Goal: Task Accomplishment & Management: Use online tool/utility

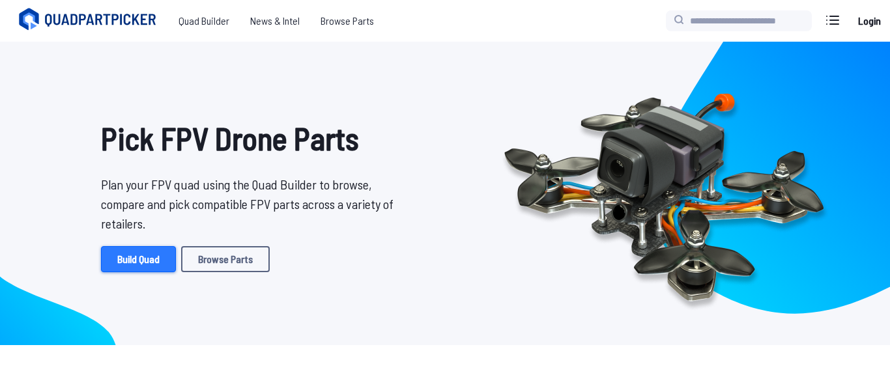
click at [143, 266] on link "Build Quad" at bounding box center [138, 259] width 75 height 26
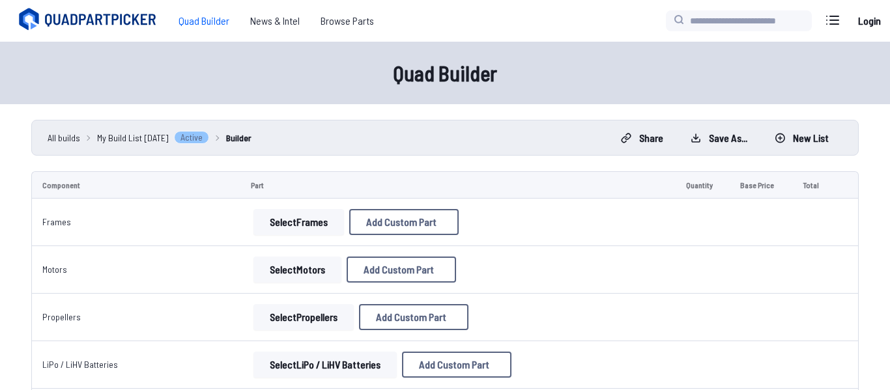
click at [301, 227] on button "Select Frames" at bounding box center [298, 222] width 91 height 26
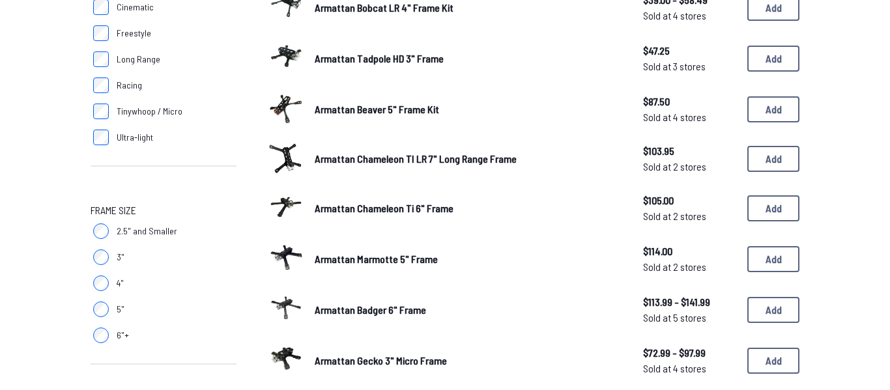
scroll to position [227, 0]
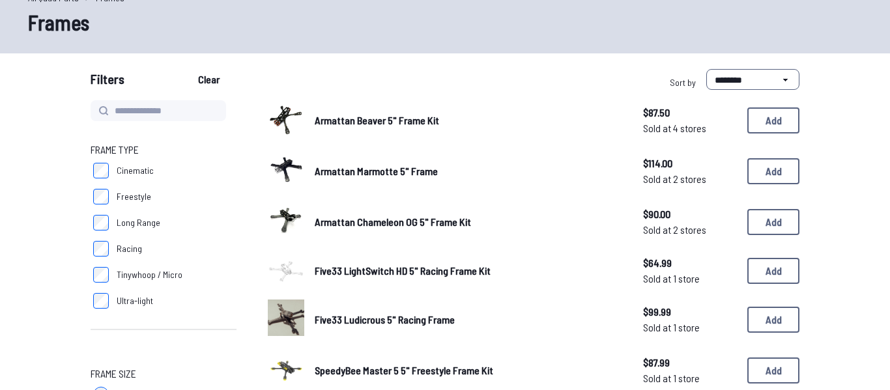
scroll to position [75, 0]
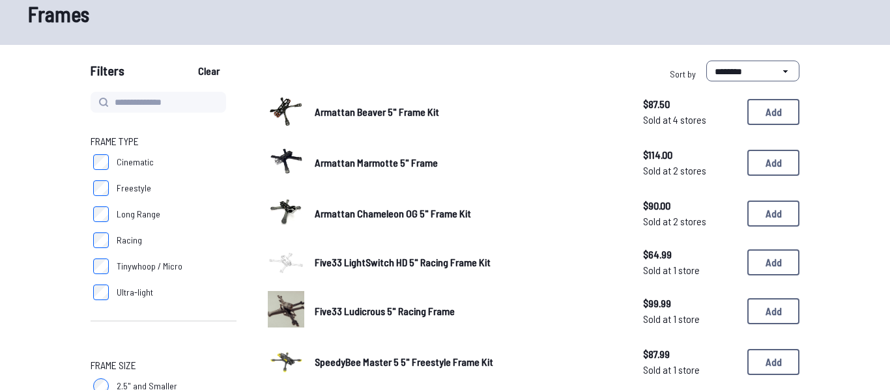
click at [287, 119] on img at bounding box center [286, 110] width 36 height 36
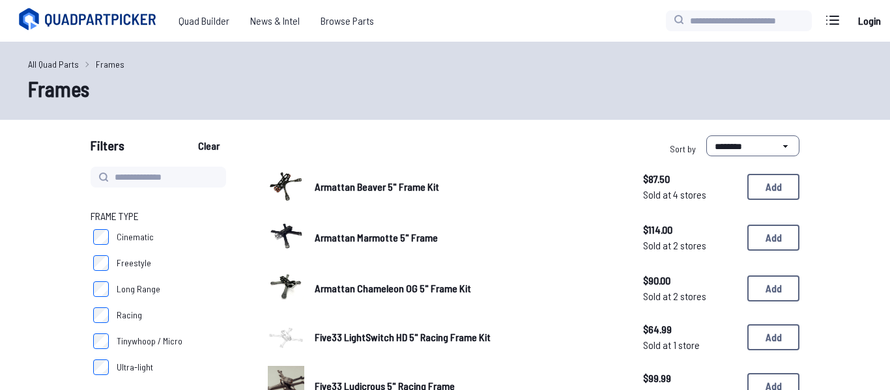
scroll to position [72, 0]
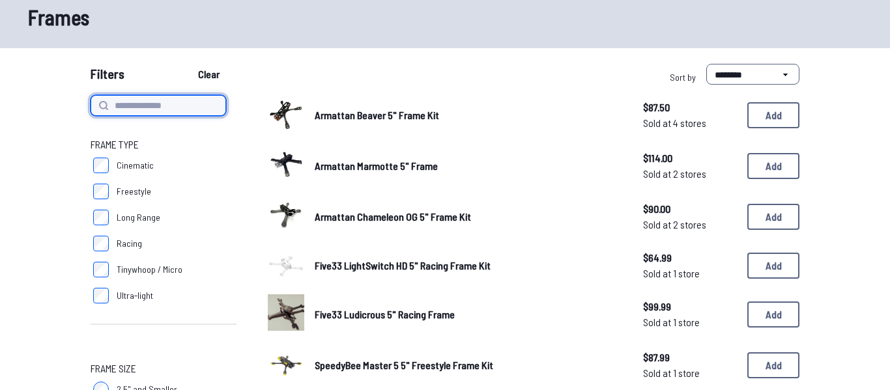
click at [128, 104] on input at bounding box center [159, 105] width 136 height 21
type input "******"
click at [187, 64] on button "Clear" at bounding box center [209, 74] width 44 height 21
type input "******"
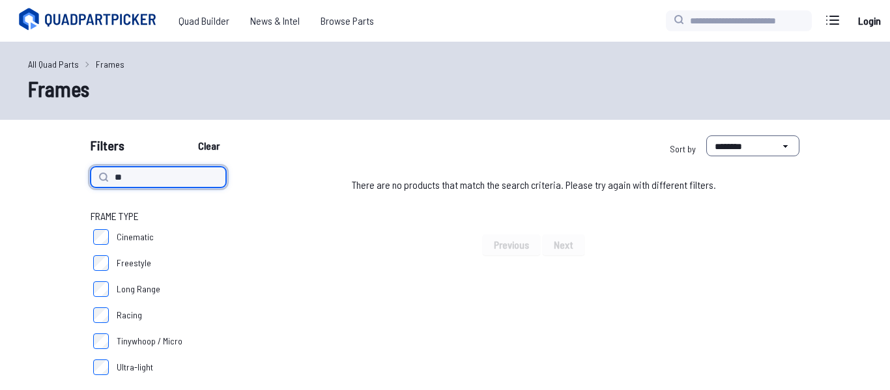
type input "**"
click at [187, 136] on button "Clear" at bounding box center [209, 146] width 44 height 21
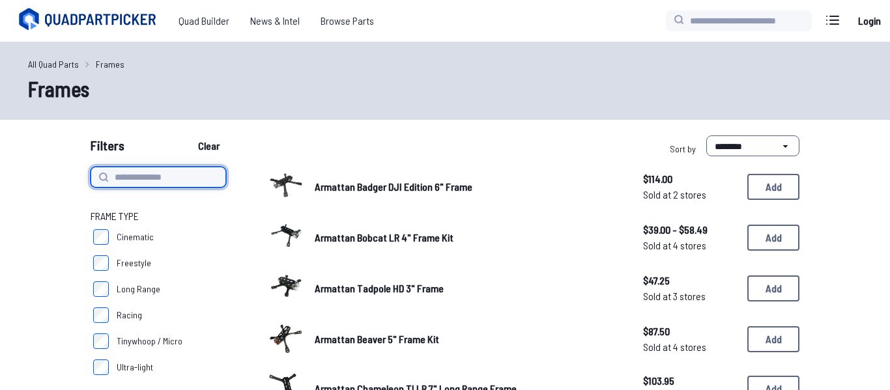
type input "**"
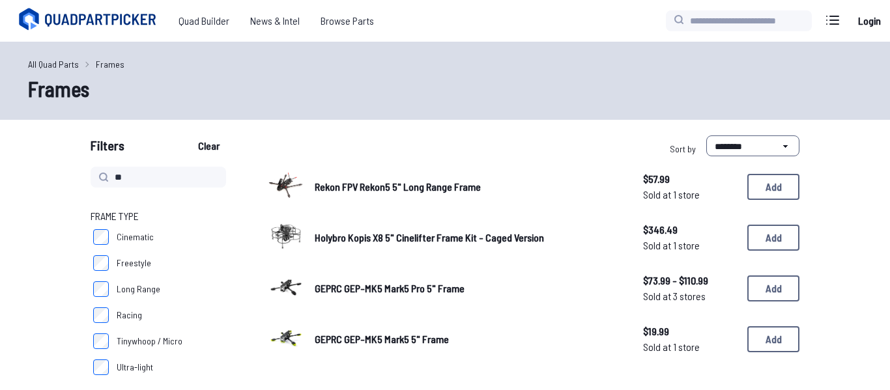
click at [294, 184] on img at bounding box center [286, 185] width 36 height 36
click at [362, 342] on span "GEPRC GEP-MK5 Mark5 5" Frame" at bounding box center [382, 339] width 134 height 12
click at [383, 281] on link "GEPRC GEP-MK5 Mark5 Pro 5" Frame" at bounding box center [469, 289] width 308 height 16
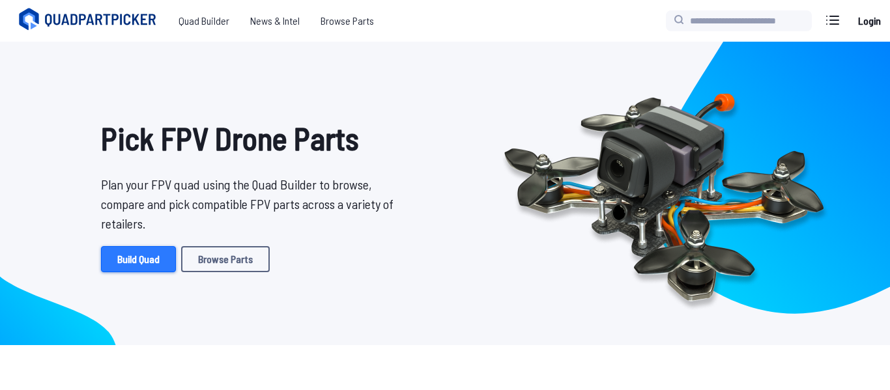
click at [170, 272] on link "Build Quad" at bounding box center [138, 259] width 75 height 26
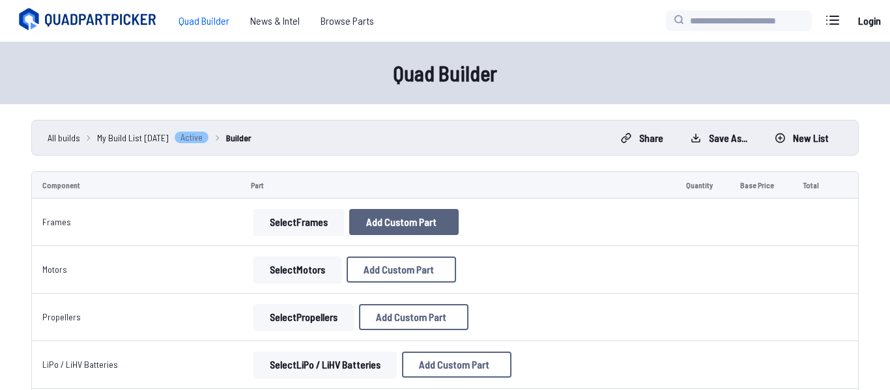
click at [408, 231] on button "Add Custom Part" at bounding box center [403, 222] width 109 height 26
select select "**********"
click at [399, 116] on input at bounding box center [445, 130] width 277 height 28
click at [573, 55] on icon at bounding box center [568, 61] width 12 height 12
click at [265, 225] on button "Select Frames" at bounding box center [298, 222] width 91 height 26
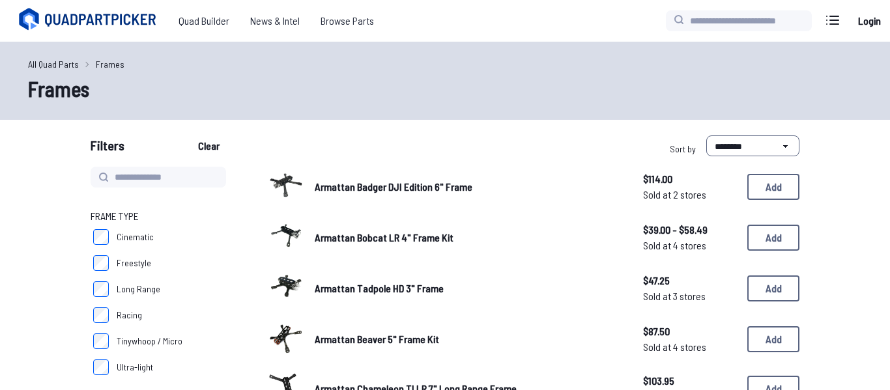
click at [284, 227] on img at bounding box center [286, 236] width 36 height 36
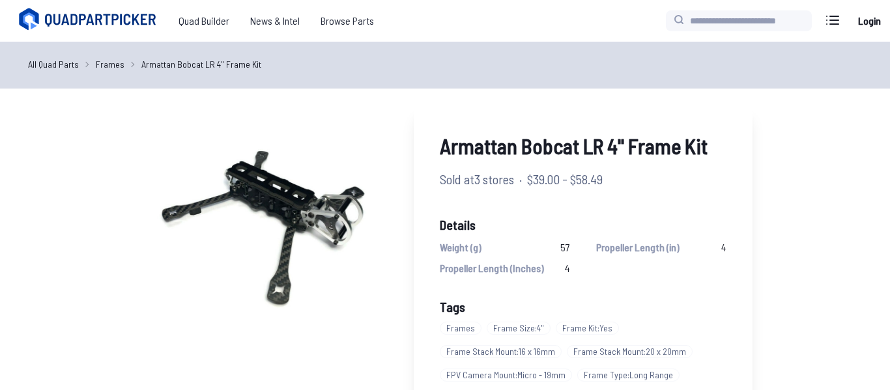
click at [142, 178] on img at bounding box center [262, 229] width 250 height 250
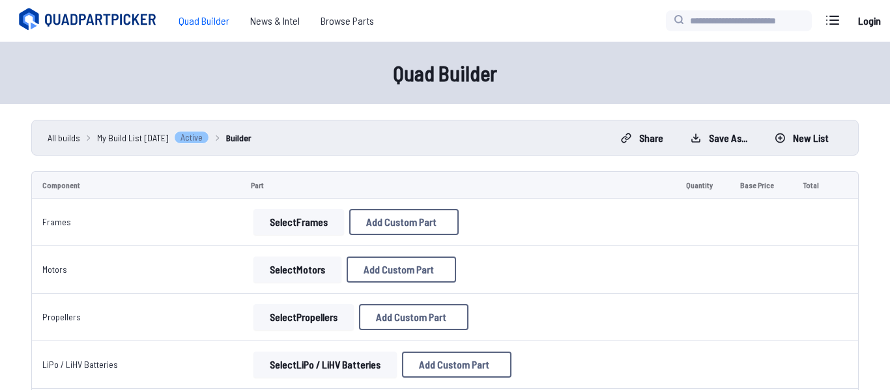
select select "**********"
click at [317, 222] on button "Select Frames" at bounding box center [298, 222] width 91 height 26
click at [302, 225] on button "Select Frames" at bounding box center [298, 222] width 91 height 26
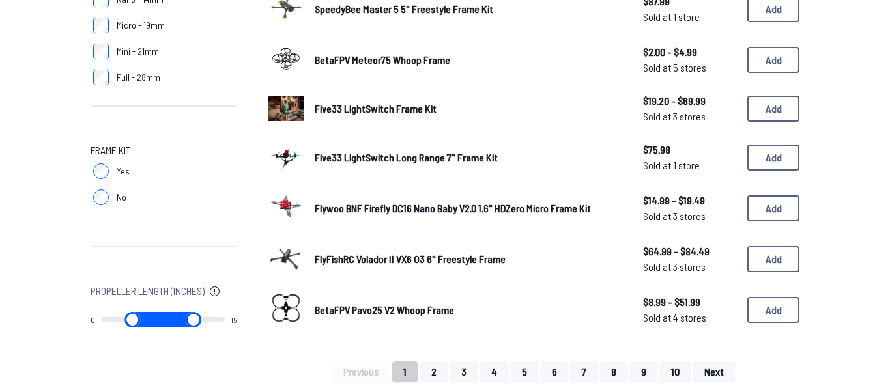
scroll to position [1143, 0]
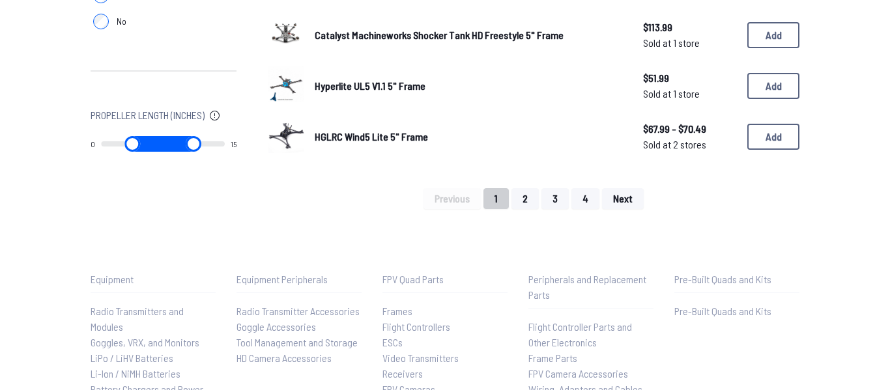
scroll to position [1013, 0]
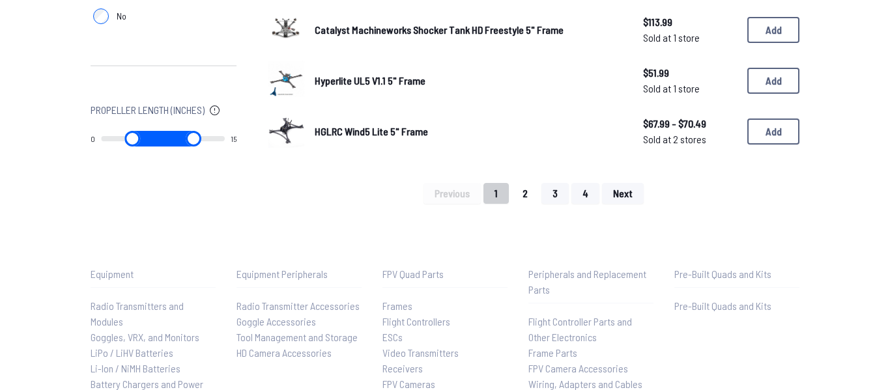
click at [523, 194] on button "2" at bounding box center [525, 193] width 27 height 21
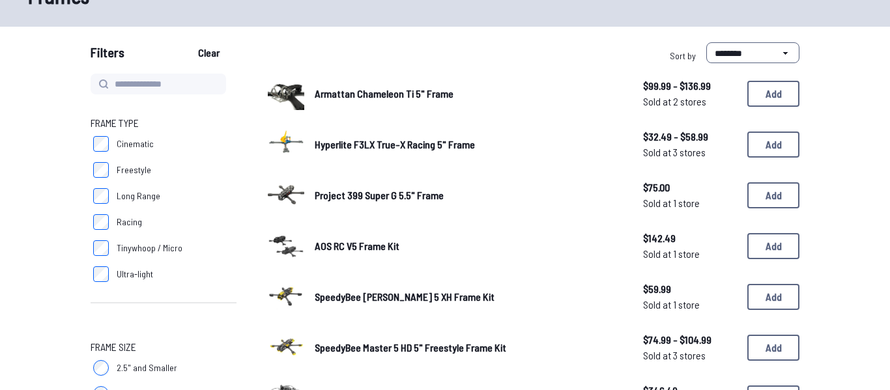
scroll to position [97, 0]
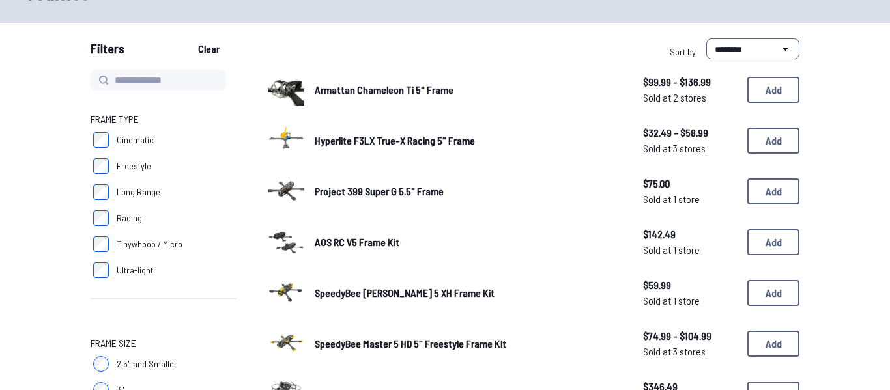
click at [331, 351] on link "SpeedyBee Master 5 HD 5" Freestyle Frame Kit" at bounding box center [469, 344] width 308 height 16
click at [343, 349] on span "SpeedyBee Master 5 HD 5" Freestyle Frame Kit" at bounding box center [411, 344] width 192 height 12
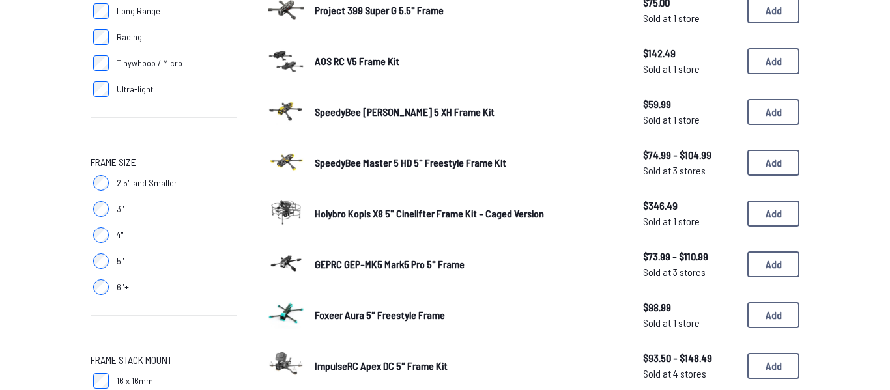
scroll to position [285, 0]
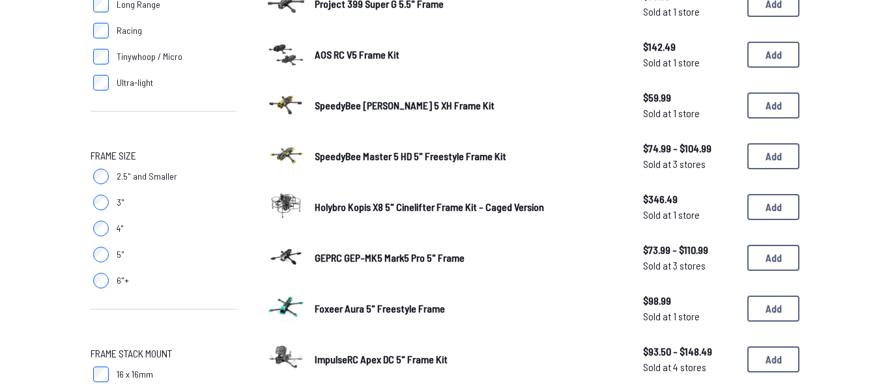
click at [355, 261] on span "GEPRC GEP-MK5 Mark5 Pro 5" Frame" at bounding box center [390, 258] width 150 height 12
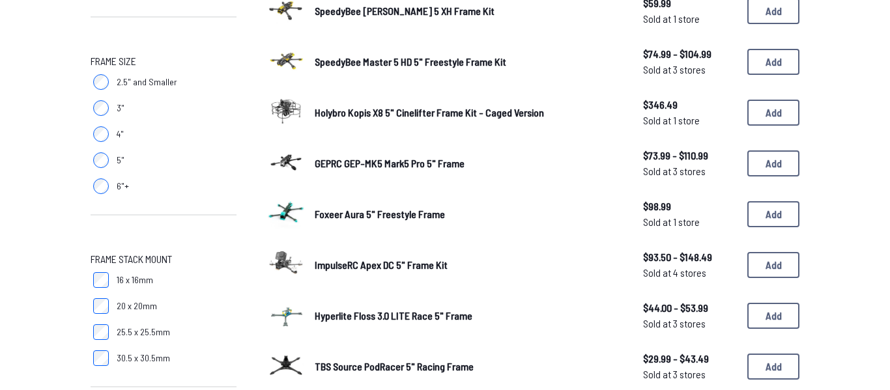
scroll to position [380, 0]
click at [291, 267] on img at bounding box center [286, 262] width 36 height 36
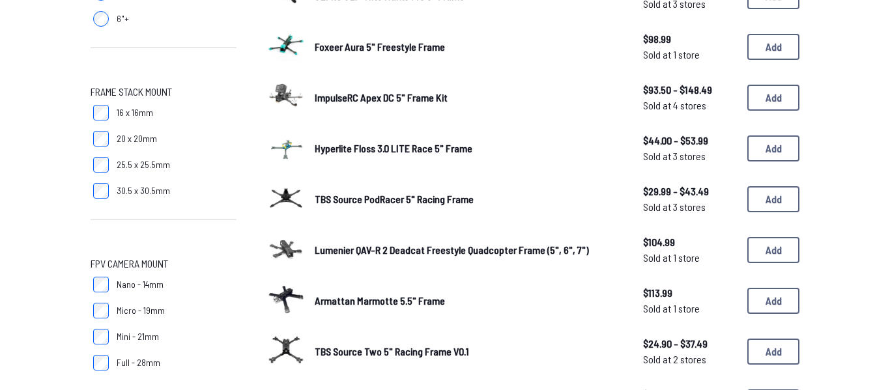
scroll to position [570, 0]
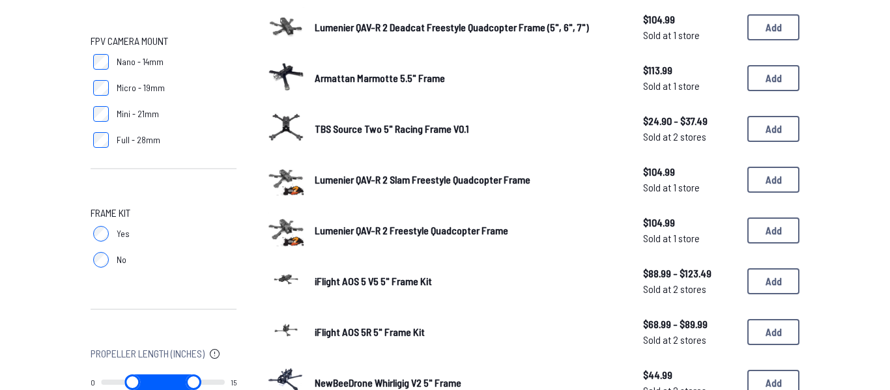
scroll to position [771, 0]
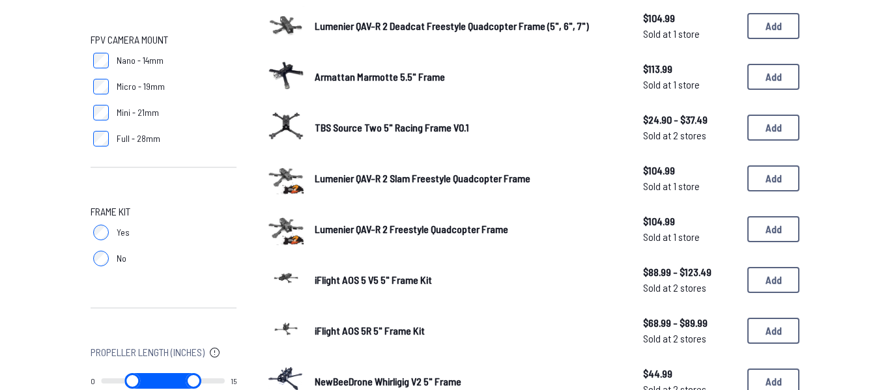
click at [331, 284] on span "iFlight AOS 5 V5 5" Frame Kit" at bounding box center [373, 280] width 117 height 12
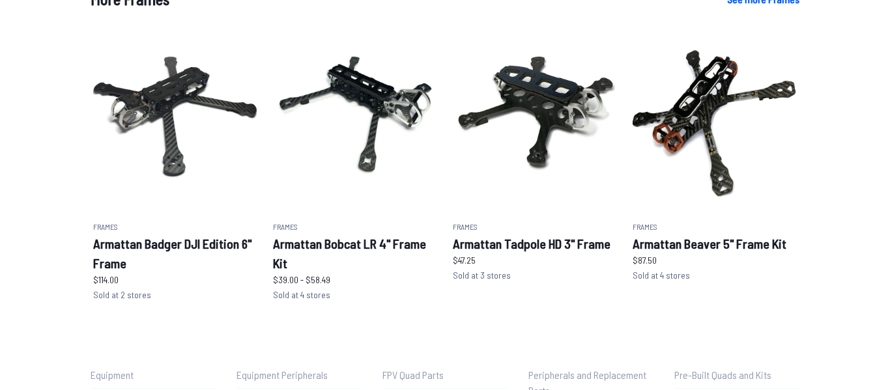
scroll to position [783, 0]
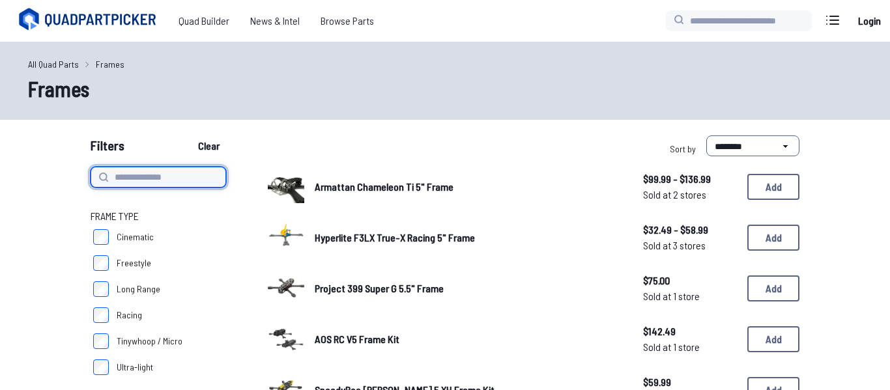
click at [156, 182] on input at bounding box center [159, 177] width 136 height 21
type input "**"
click at [187, 136] on button "Clear" at bounding box center [209, 146] width 44 height 21
type input "**"
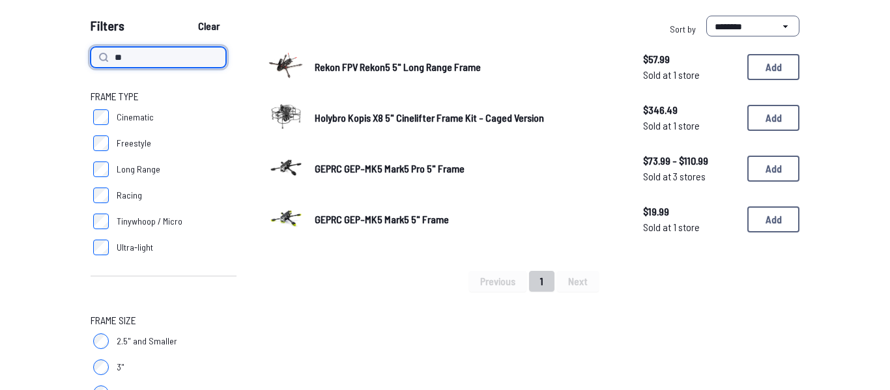
scroll to position [123, 0]
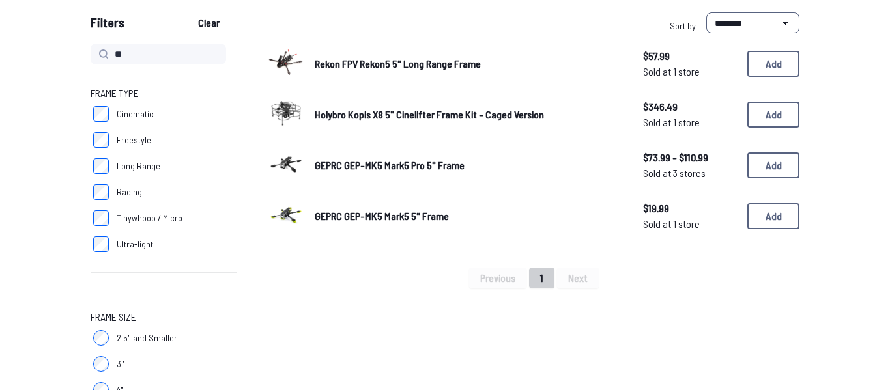
click at [396, 167] on span "GEPRC GEP-MK5 Mark5 Pro 5" Frame" at bounding box center [390, 165] width 150 height 12
click at [416, 171] on span "GEPRC GEP-MK5 Mark5 Pro 5" Frame" at bounding box center [390, 165] width 150 height 12
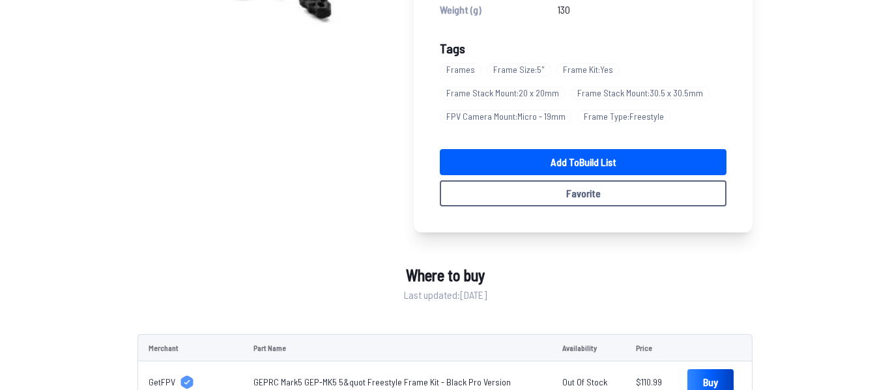
scroll to position [264, 0]
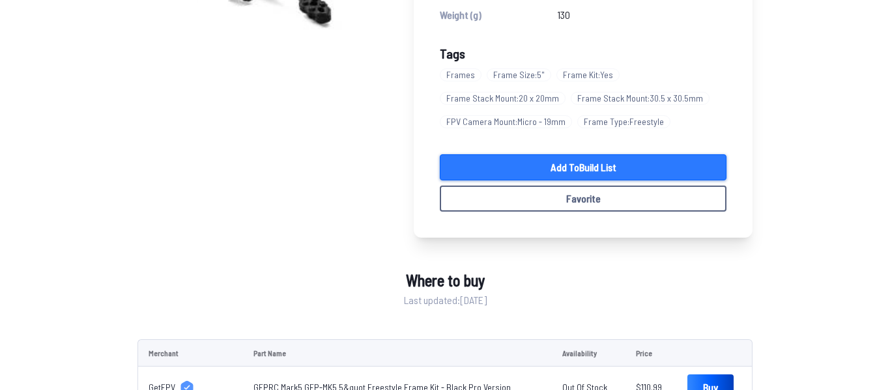
click at [613, 162] on link "Add to Build List" at bounding box center [583, 167] width 287 height 26
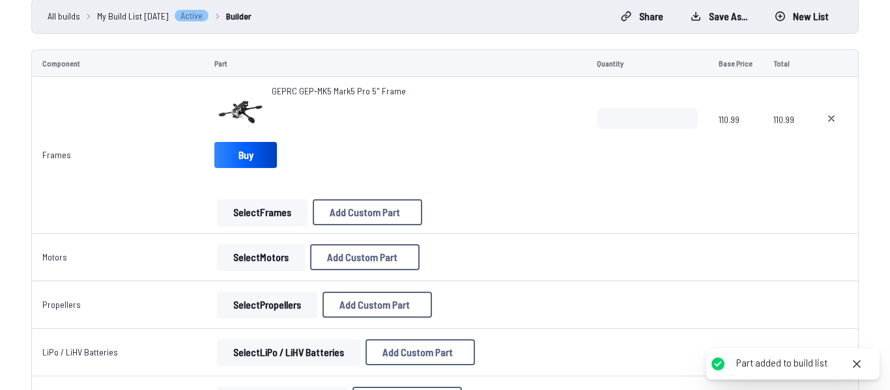
scroll to position [121, 0]
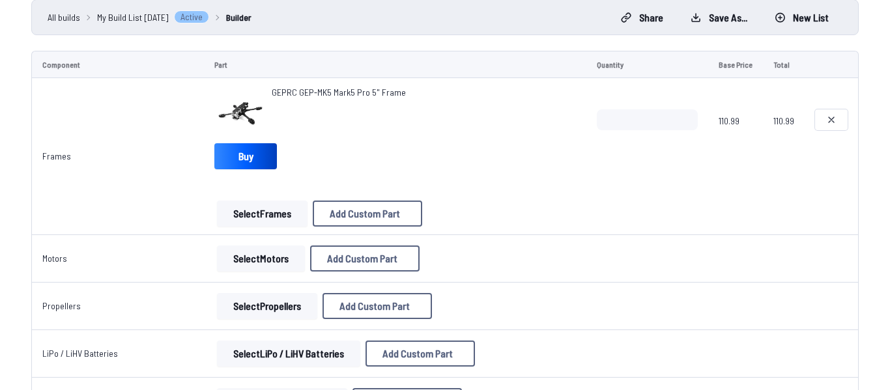
click at [835, 123] on icon at bounding box center [831, 120] width 10 height 10
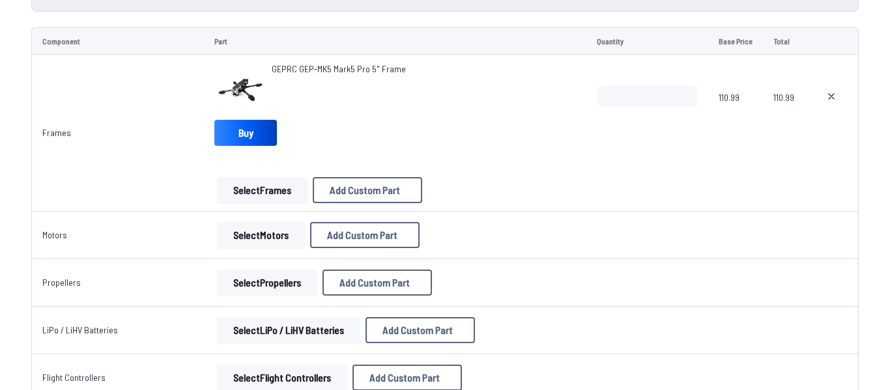
type textarea "**********"
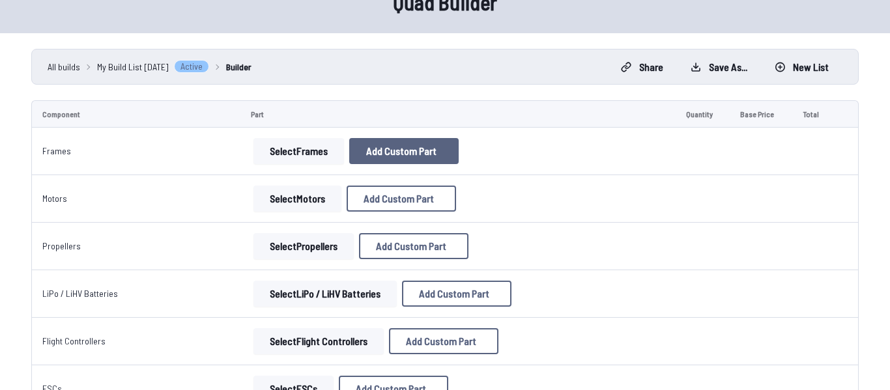
scroll to position [75, 0]
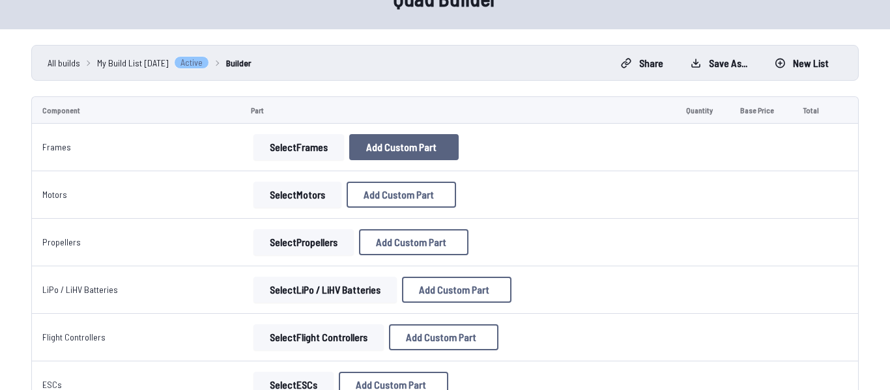
click at [384, 137] on button "Add Custom Part" at bounding box center [403, 147] width 109 height 26
select select "**********"
click at [552, 55] on span "Add Custom Part" at bounding box center [429, 60] width 245 height 19
click at [567, 51] on button at bounding box center [568, 60] width 32 height 19
click at [296, 137] on button "Select Frames" at bounding box center [298, 147] width 91 height 26
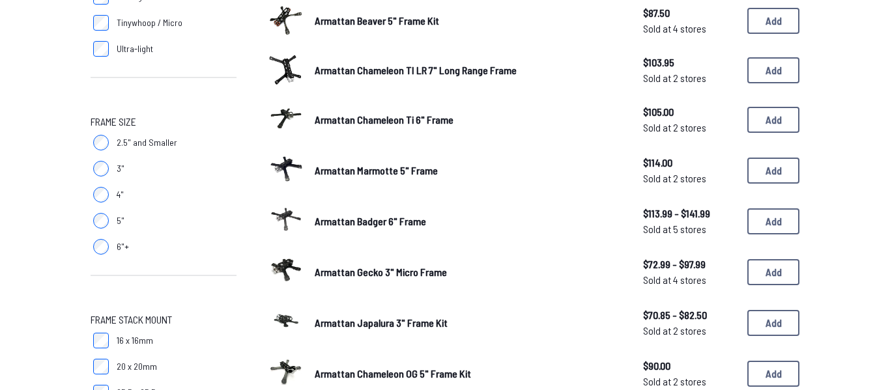
scroll to position [318, 0]
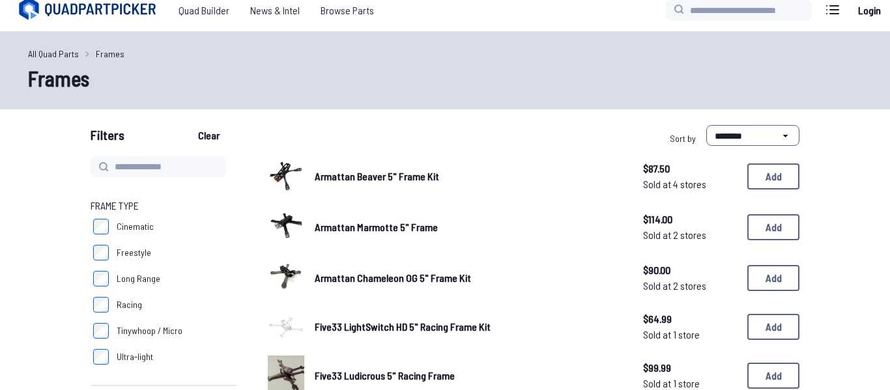
scroll to position [11, 0]
click at [738, 134] on select "**********" at bounding box center [752, 134] width 93 height 21
select select "*********"
click at [706, 124] on select "**********" at bounding box center [752, 134] width 93 height 21
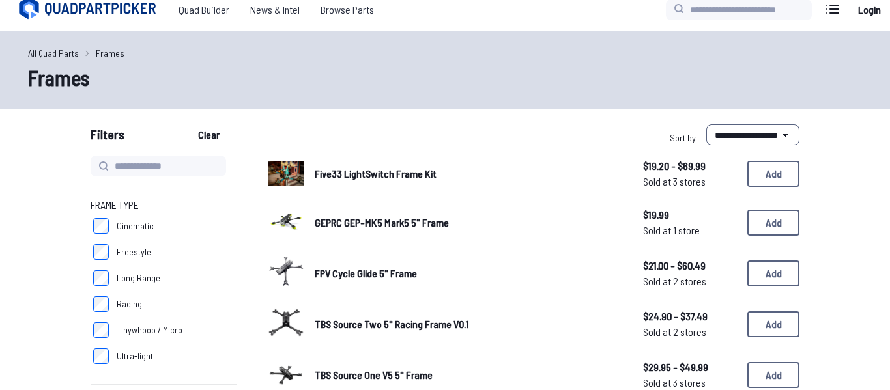
click at [362, 323] on span "TBS Source Two 5" Racing Frame V0.1" at bounding box center [392, 324] width 154 height 12
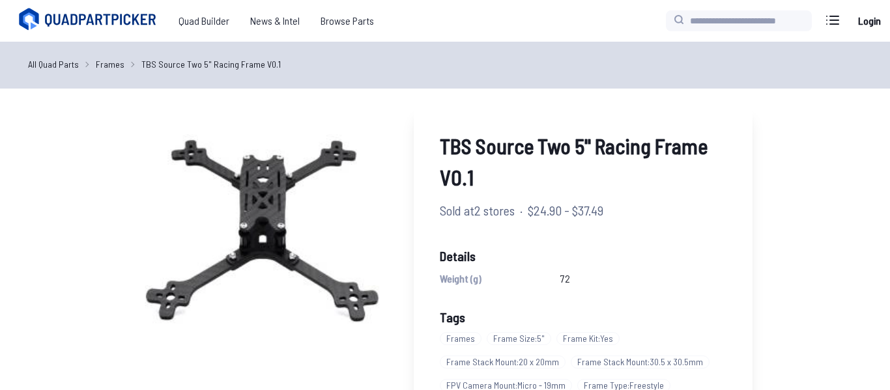
scroll to position [11, 0]
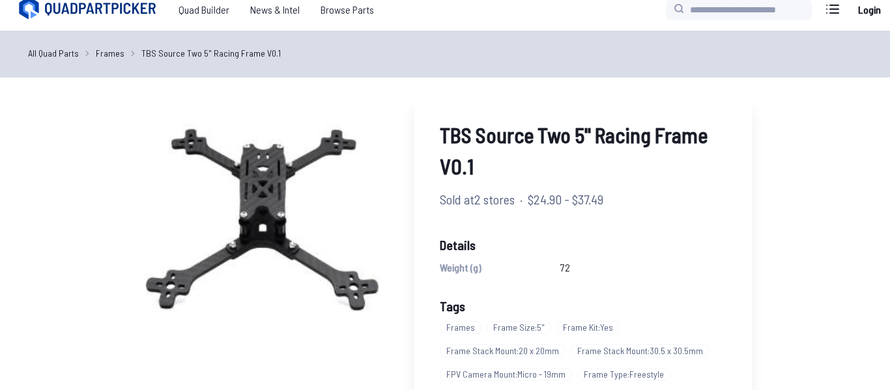
select select "*********"
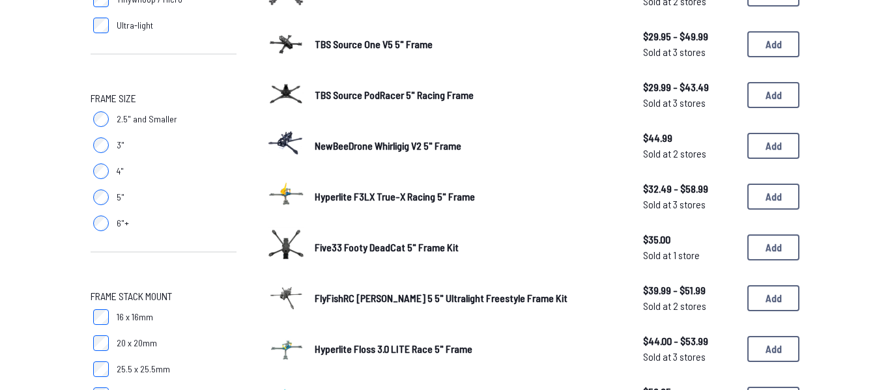
scroll to position [344, 0]
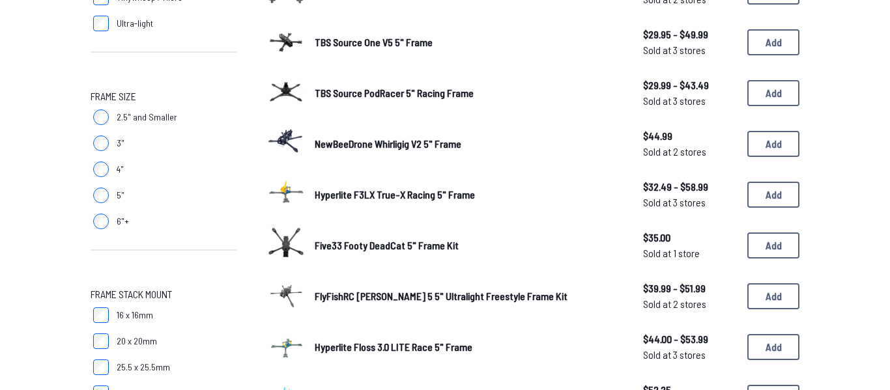
click at [352, 295] on span "FlyFishRC [PERSON_NAME] 5 5" Ultralight Freestyle Frame Kit" at bounding box center [441, 296] width 253 height 12
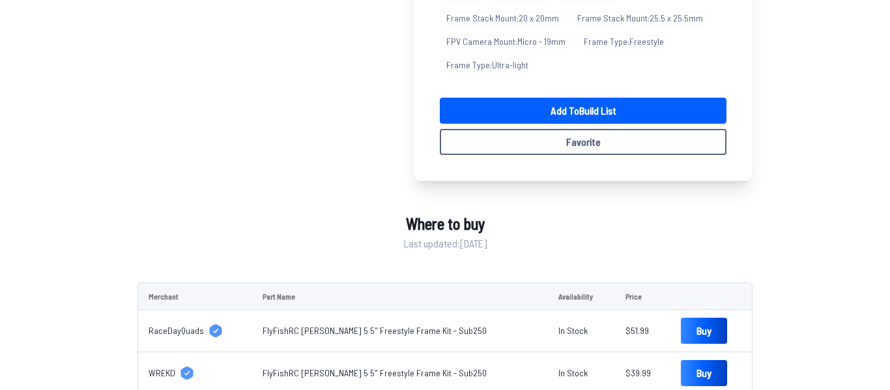
select select "*********"
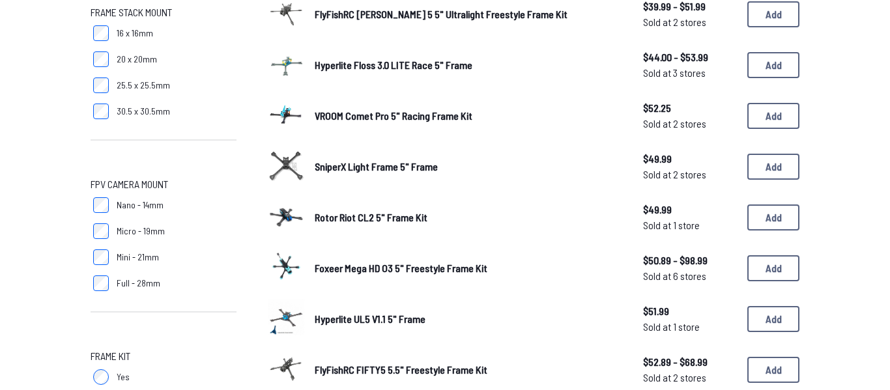
scroll to position [630, 0]
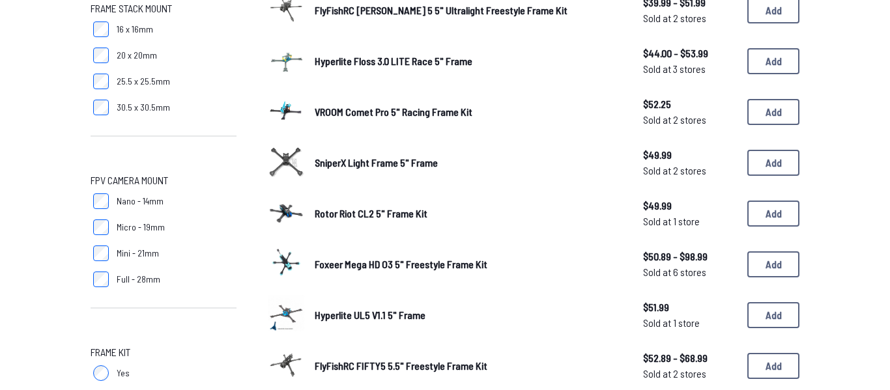
click at [353, 221] on link "Rotor Riot CL2 5" Frame Kit" at bounding box center [469, 214] width 308 height 16
click at [354, 220] on link "Rotor Riot CL2 5" Frame Kit" at bounding box center [469, 214] width 308 height 16
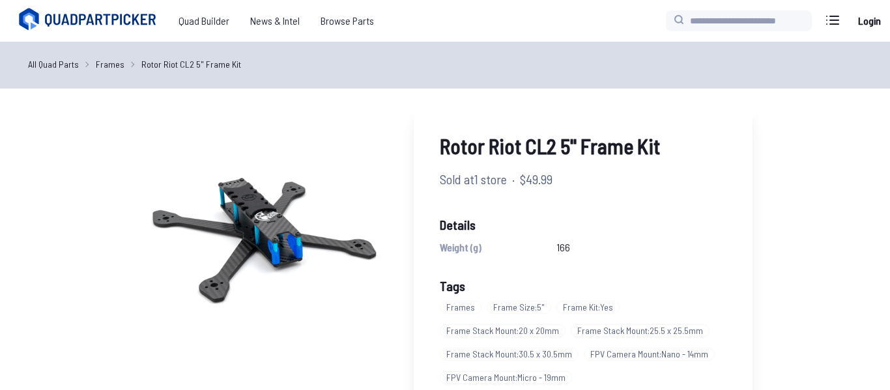
select select "*********"
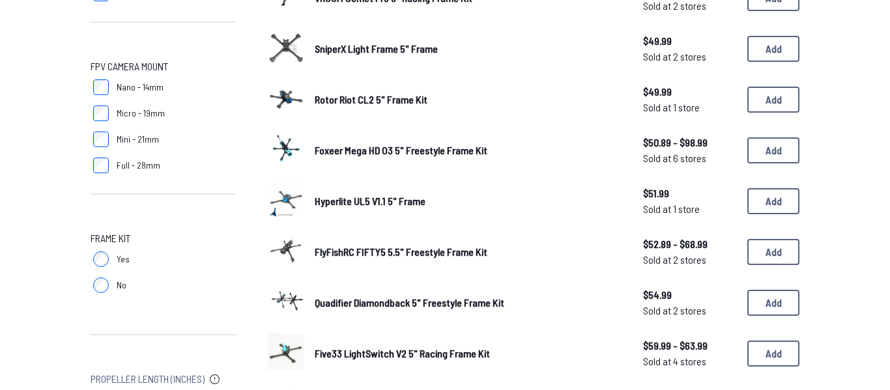
scroll to position [743, 0]
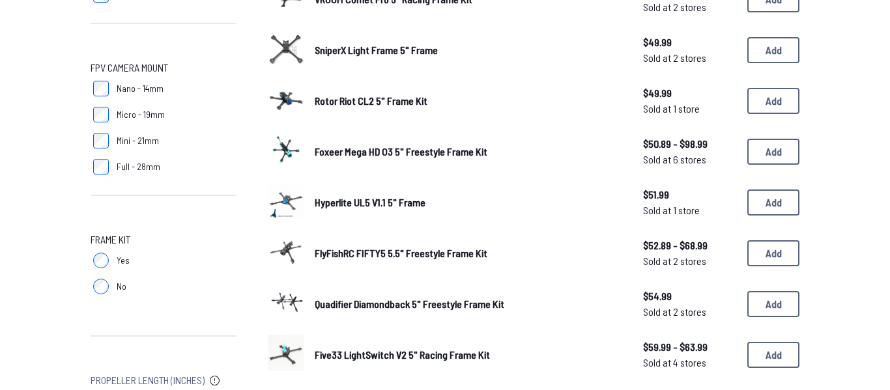
click at [316, 156] on span "Foxeer Mega HD O3 5" Freestyle Frame Kit" at bounding box center [401, 151] width 173 height 12
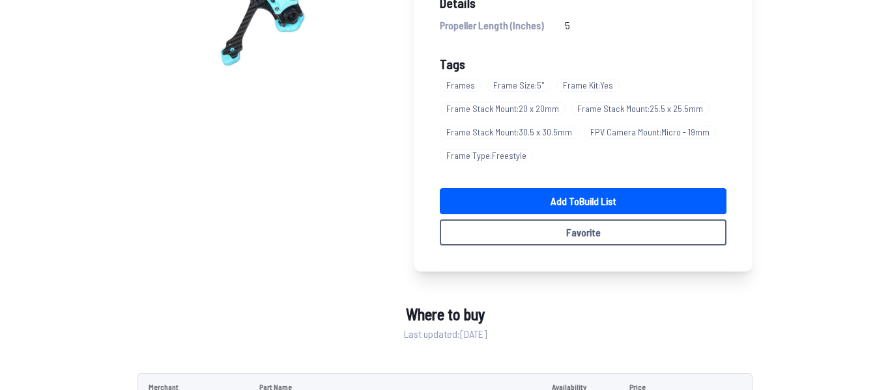
scroll to position [263, 0]
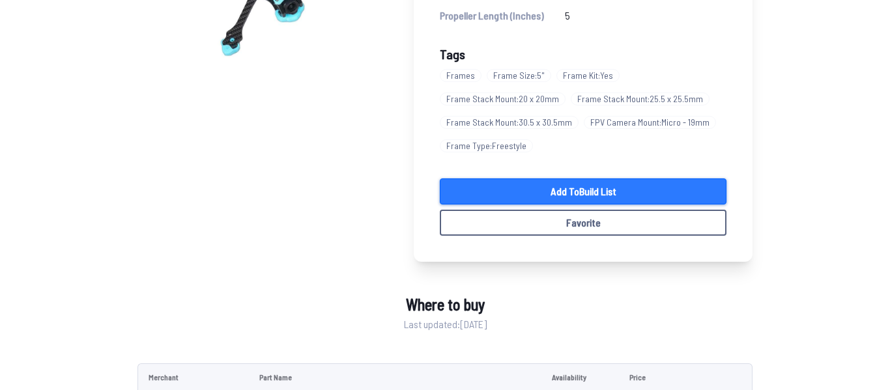
click at [519, 190] on link "Add to Build List" at bounding box center [583, 192] width 287 height 26
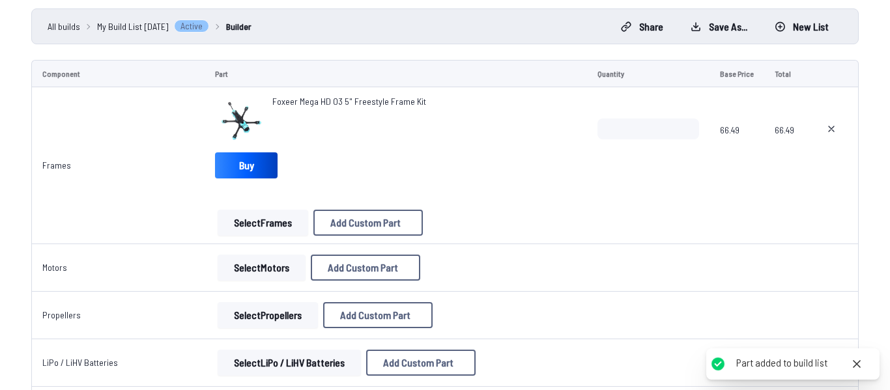
scroll to position [113, 0]
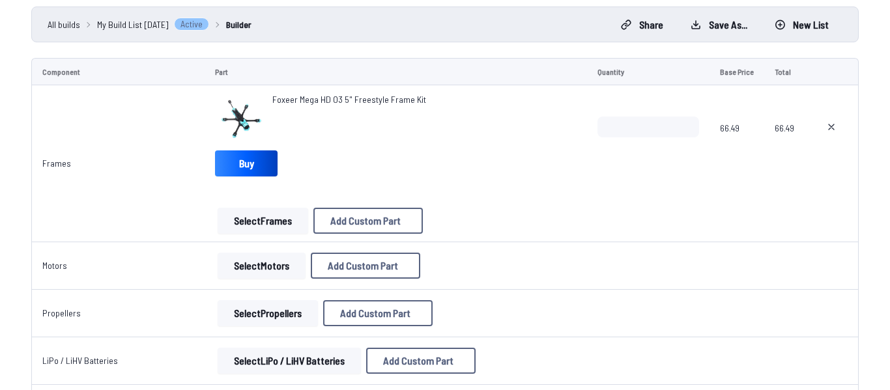
click at [263, 262] on button "Select Motors" at bounding box center [262, 266] width 88 height 26
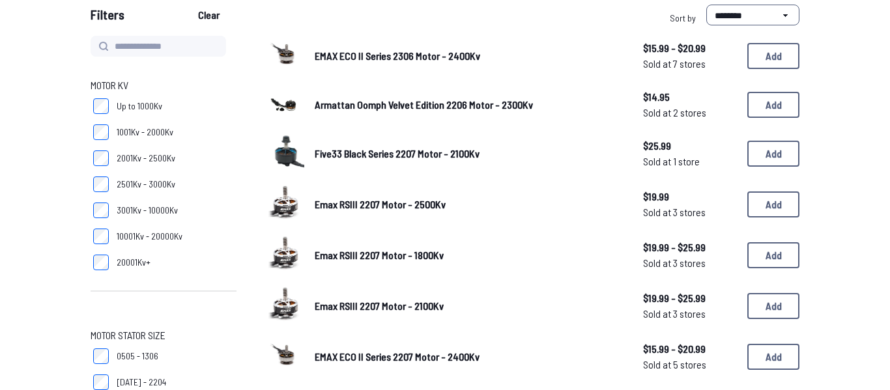
scroll to position [134, 0]
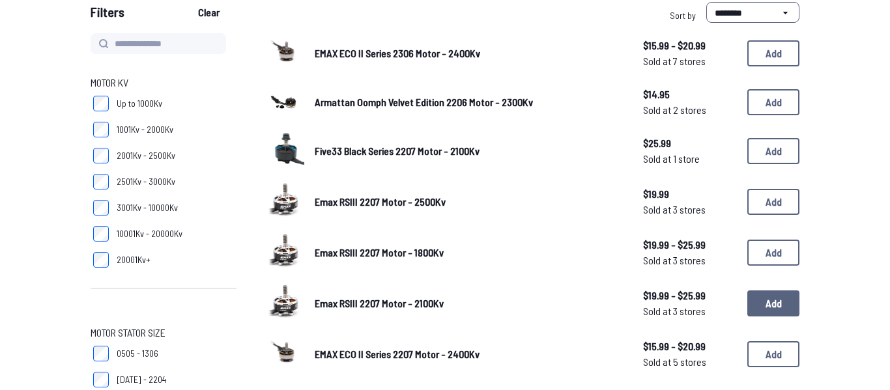
click at [762, 291] on button "Add" at bounding box center [773, 304] width 52 height 26
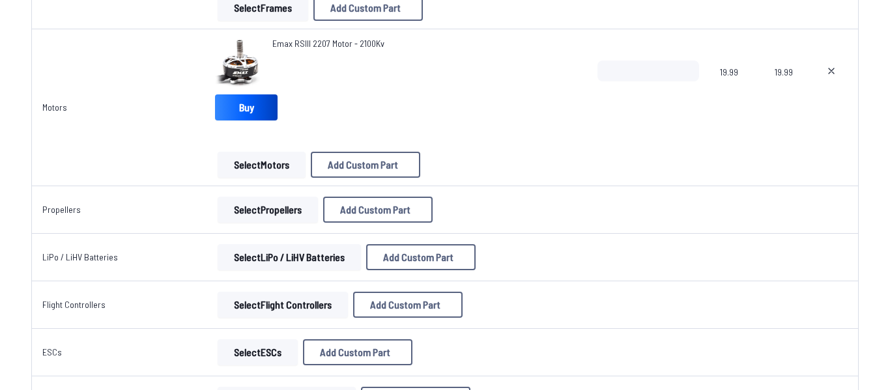
scroll to position [326, 0]
click at [826, 77] on button at bounding box center [831, 71] width 33 height 21
type textarea "**********"
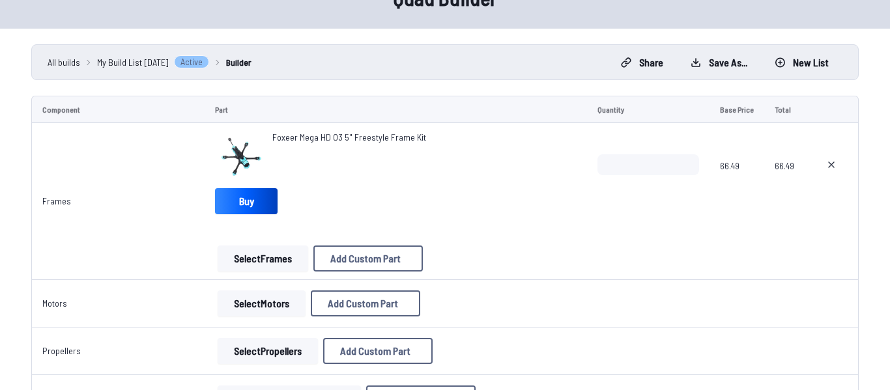
scroll to position [68, 0]
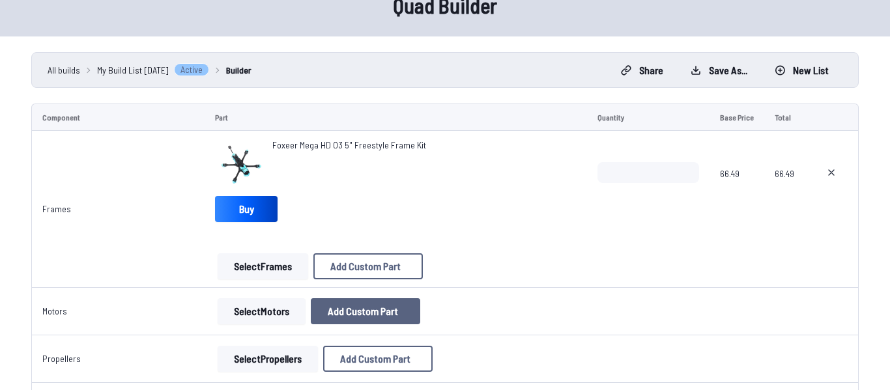
click at [334, 307] on span "Add Custom Part" at bounding box center [363, 311] width 70 height 10
select select "**********"
click at [573, 55] on icon at bounding box center [568, 61] width 12 height 12
click at [224, 321] on button "Select Motors" at bounding box center [262, 311] width 88 height 26
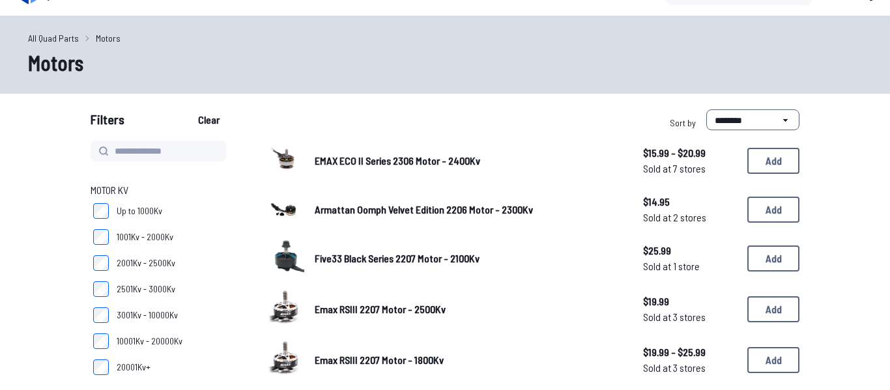
click at [320, 263] on span "Five33 Black Series 2207 Motor - 2100Kv" at bounding box center [397, 258] width 165 height 12
click at [362, 211] on span "Armattan Oomph Velvet Edition 2206 Motor - 2300Kv" at bounding box center [424, 209] width 218 height 12
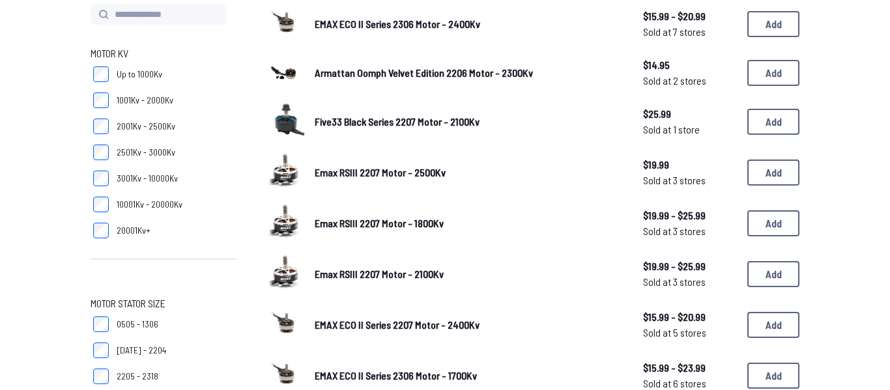
scroll to position [0, 0]
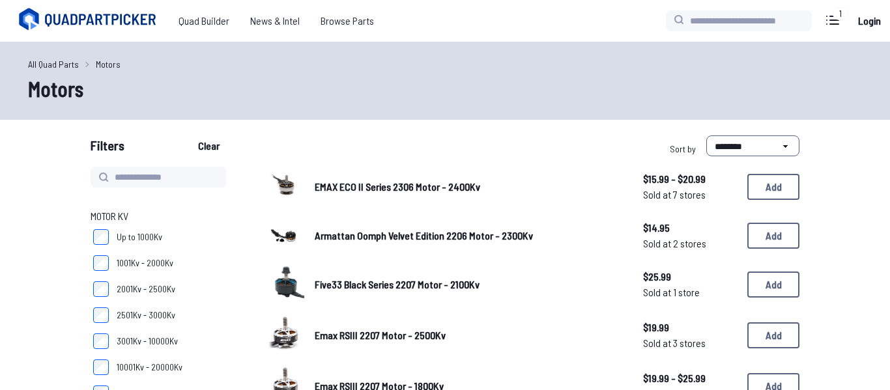
click at [142, 178] on input at bounding box center [159, 177] width 136 height 21
type input "**"
click at [187, 136] on button "Clear" at bounding box center [209, 146] width 44 height 21
type input "**"
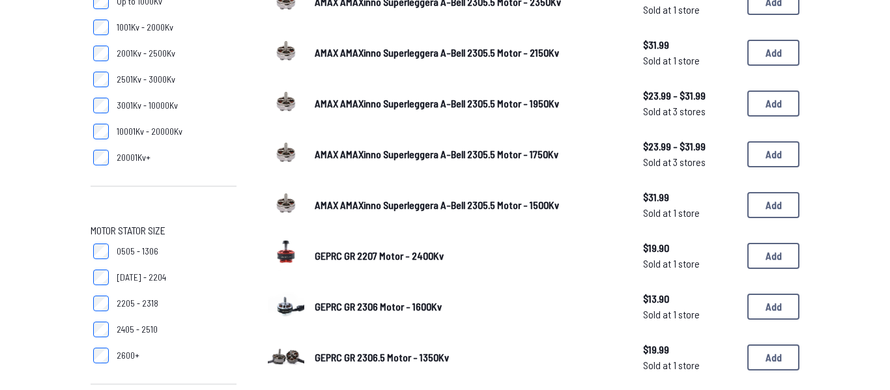
scroll to position [239, 0]
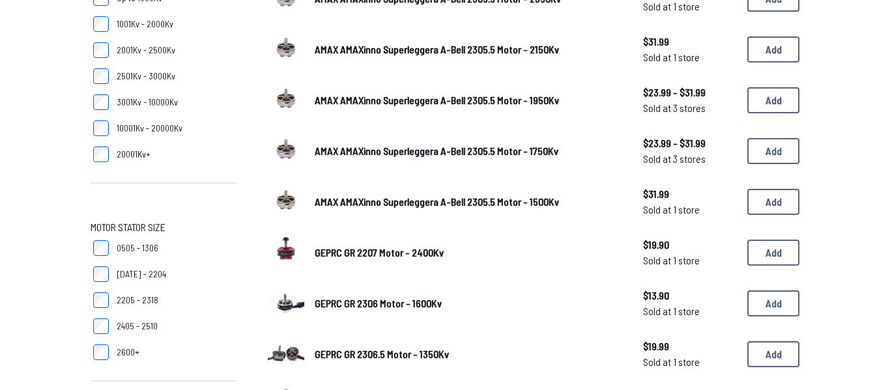
click at [340, 253] on span "GEPRC GR 2207 Motor - 2400Kv" at bounding box center [379, 252] width 129 height 12
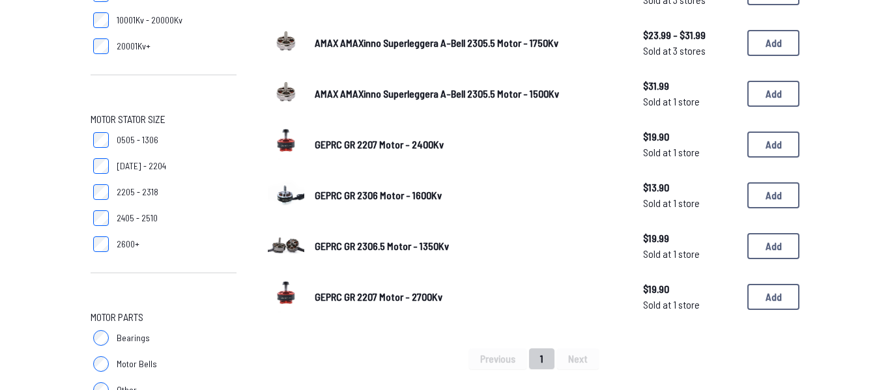
scroll to position [345, 0]
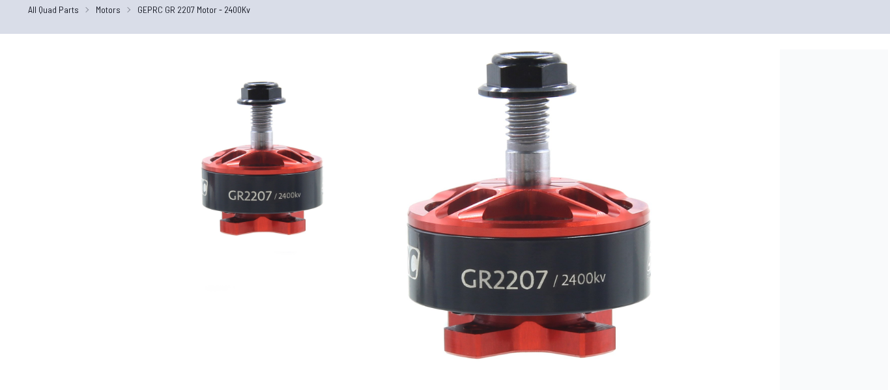
scroll to position [65, 0]
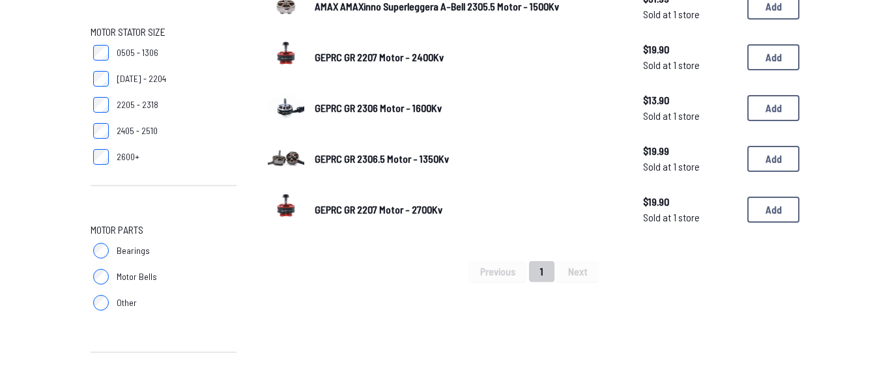
scroll to position [439, 0]
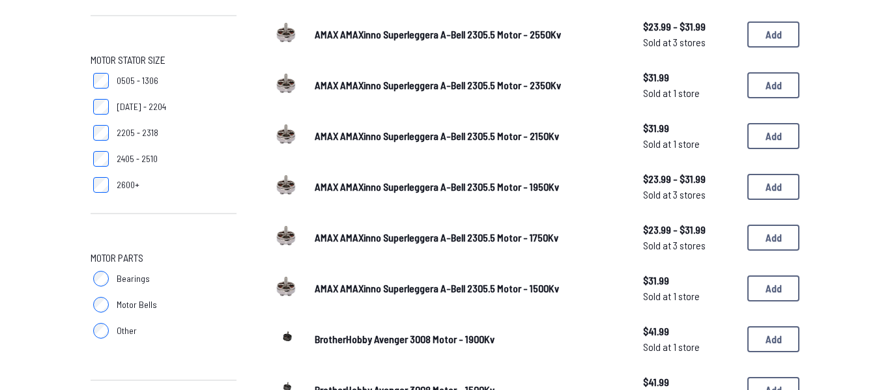
scroll to position [405, 0]
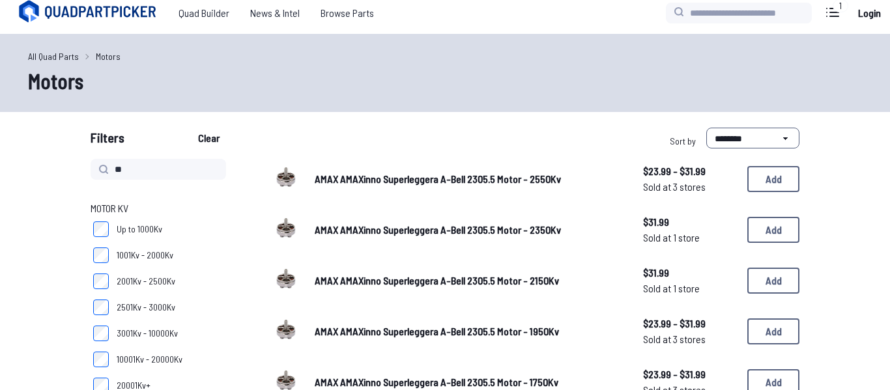
scroll to position [8, 0]
click at [161, 169] on input "**" at bounding box center [159, 168] width 136 height 21
type input "*"
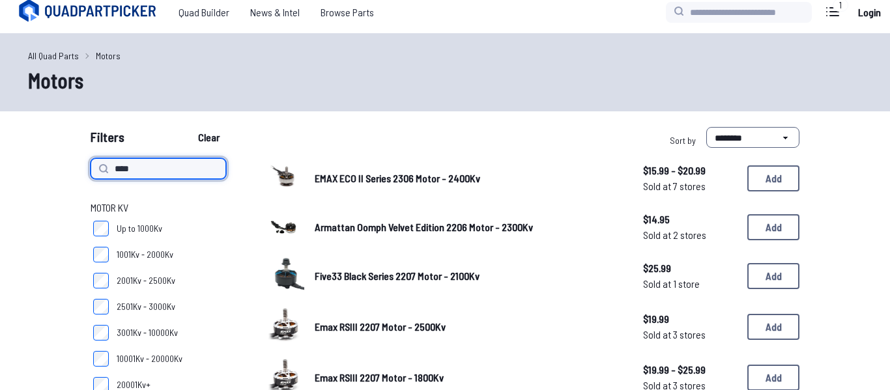
type input "****"
click at [393, 174] on span "EMAX ECO II Series 2306 Motor - 2400Kv" at bounding box center [398, 178] width 166 height 12
click at [349, 174] on span "EMAX ECO II Series 2306 Motor - 2400Kv" at bounding box center [398, 178] width 166 height 12
click at [291, 180] on img at bounding box center [286, 176] width 36 height 36
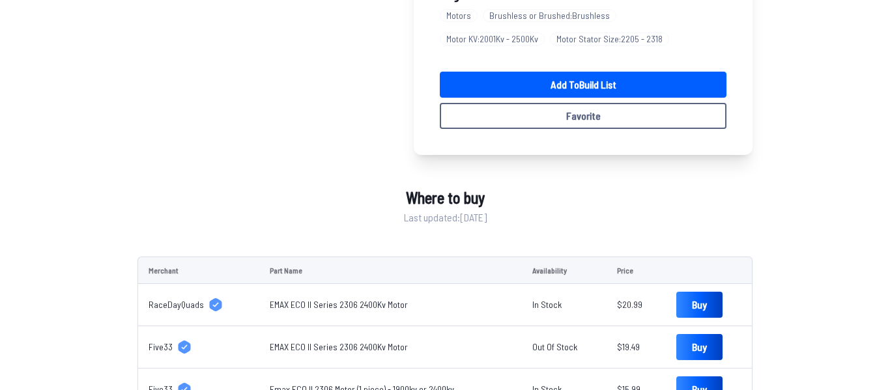
scroll to position [352, 0]
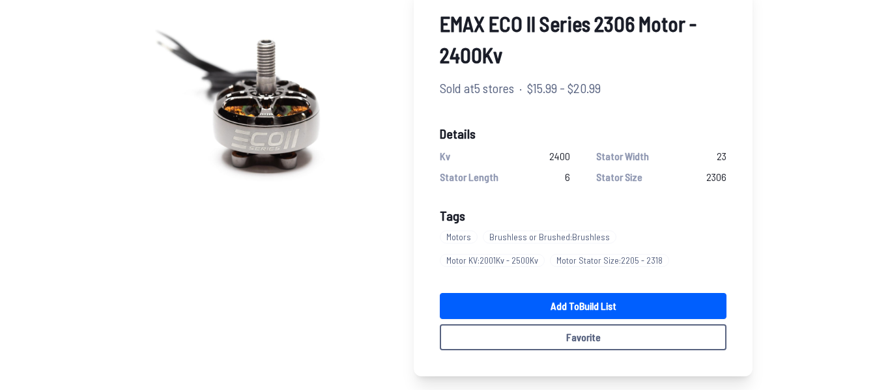
scroll to position [125, 0]
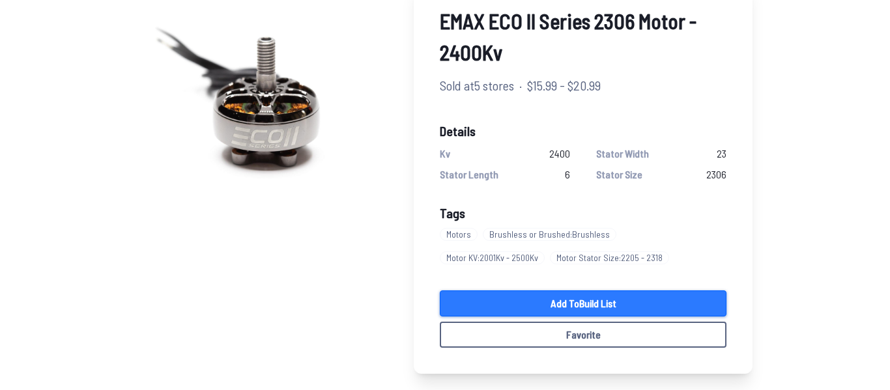
click at [549, 309] on link "Add to Build List" at bounding box center [583, 304] width 287 height 26
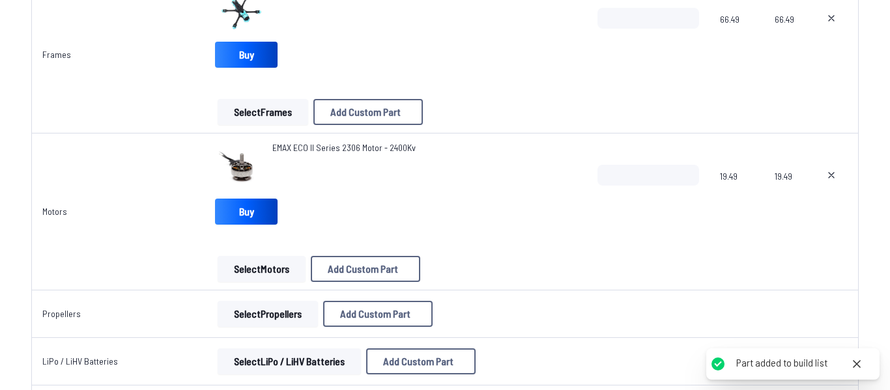
scroll to position [246, 0]
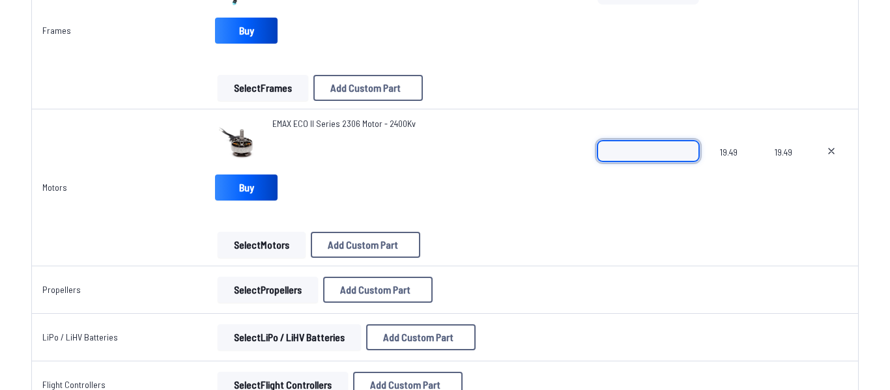
click at [690, 146] on input "*" at bounding box center [649, 151] width 102 height 21
type input "*"
click at [690, 146] on input "*" at bounding box center [649, 151] width 102 height 21
click at [853, 205] on td at bounding box center [832, 187] width 54 height 157
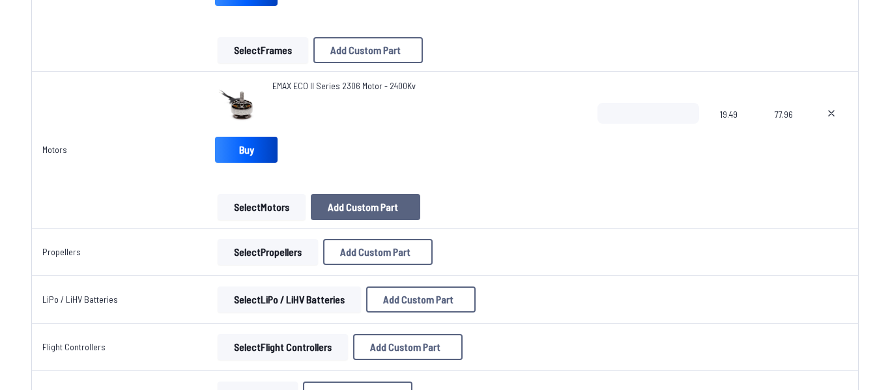
scroll to position [291, 0]
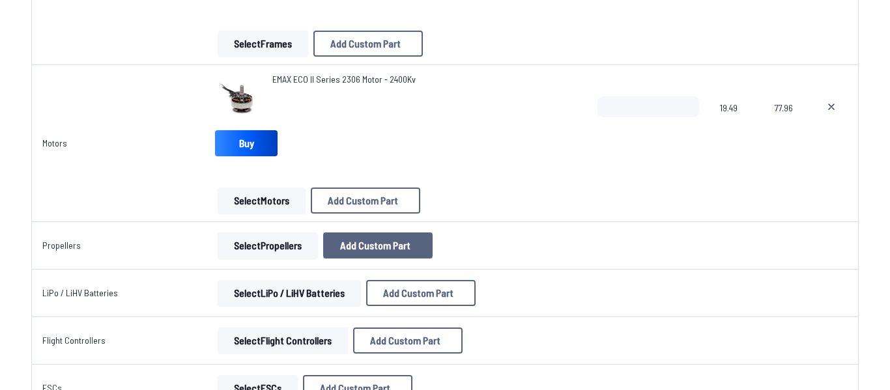
click at [371, 245] on span "Add Custom Part" at bounding box center [375, 245] width 70 height 10
select select "**********"
click at [571, 58] on icon at bounding box center [568, 61] width 6 height 6
click at [245, 247] on button "Select Propellers" at bounding box center [268, 246] width 100 height 26
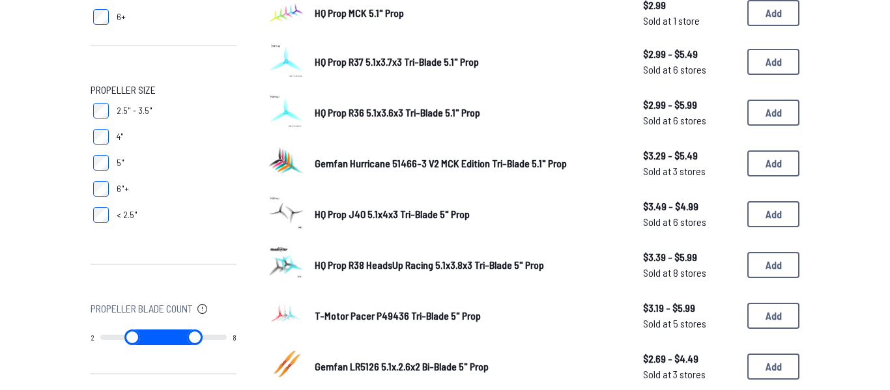
scroll to position [327, 0]
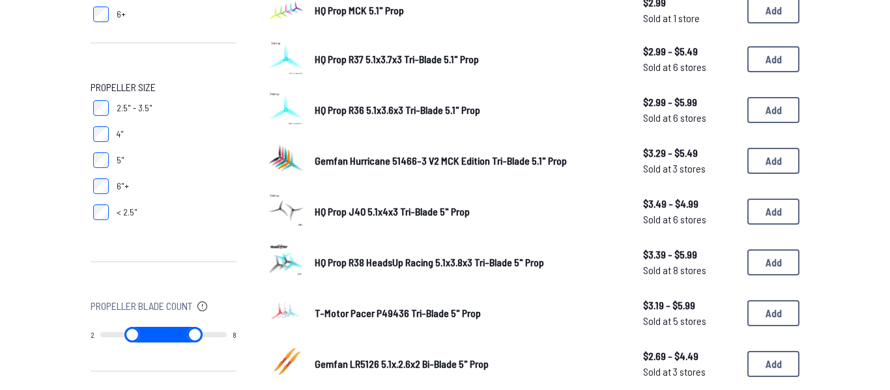
click at [377, 217] on span "HQ Prop J40 5.1x4x3 Tri-Blade 5" Prop" at bounding box center [392, 211] width 155 height 12
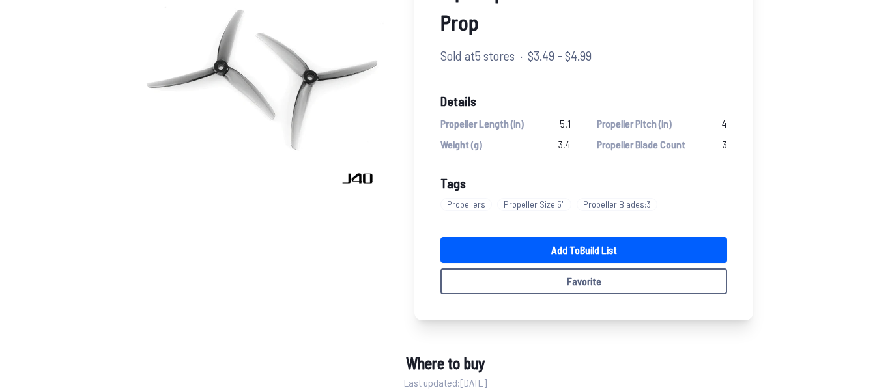
scroll to position [152, 0]
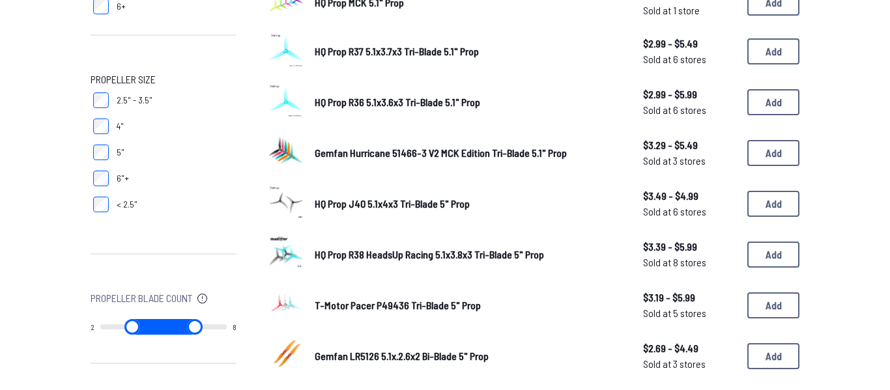
scroll to position [331, 0]
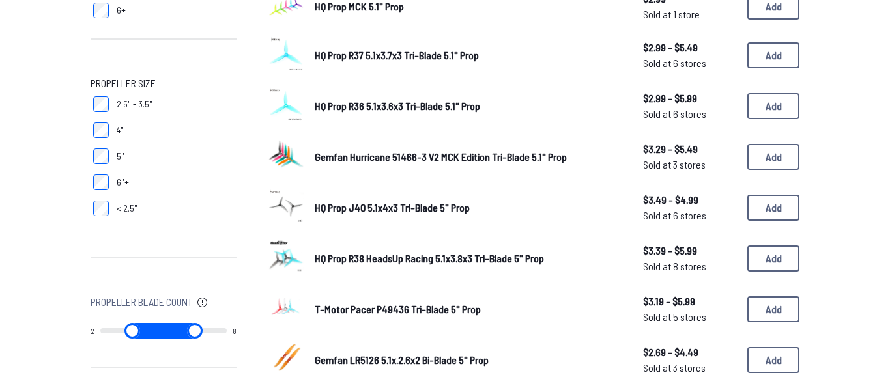
click at [347, 105] on span "HQ Prop R36 5.1x3.6x3 Tri-Blade 5.1" Prop" at bounding box center [398, 106] width 166 height 12
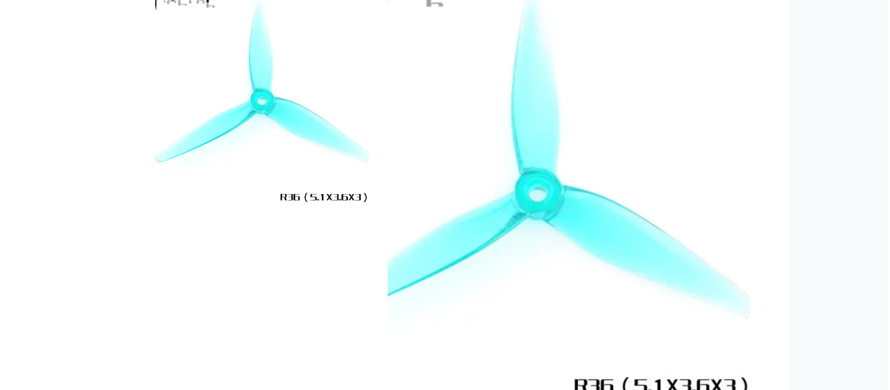
scroll to position [141, 0]
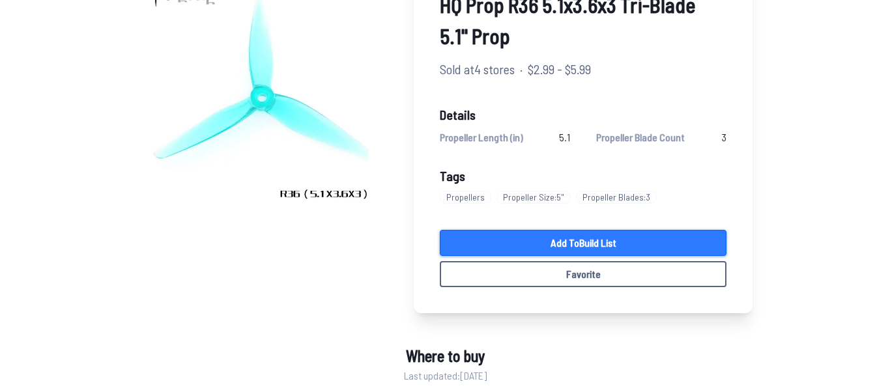
click at [606, 233] on link "Add to Build List" at bounding box center [583, 243] width 287 height 26
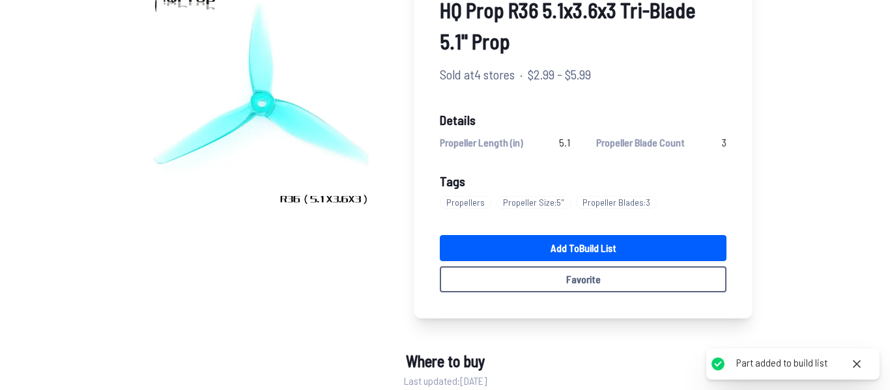
scroll to position [146, 0]
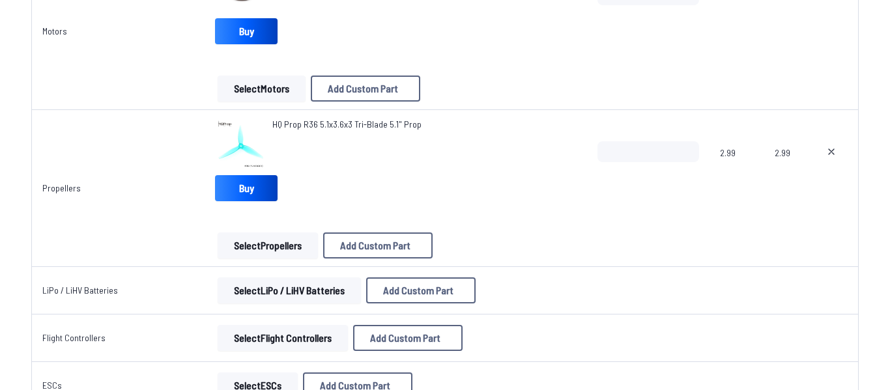
scroll to position [403, 0]
click at [233, 152] on img at bounding box center [241, 143] width 52 height 52
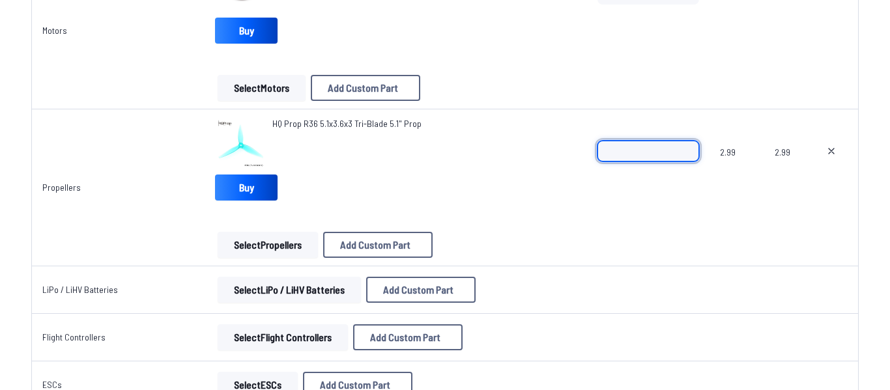
click at [690, 148] on input "*" at bounding box center [649, 151] width 102 height 21
type input "*"
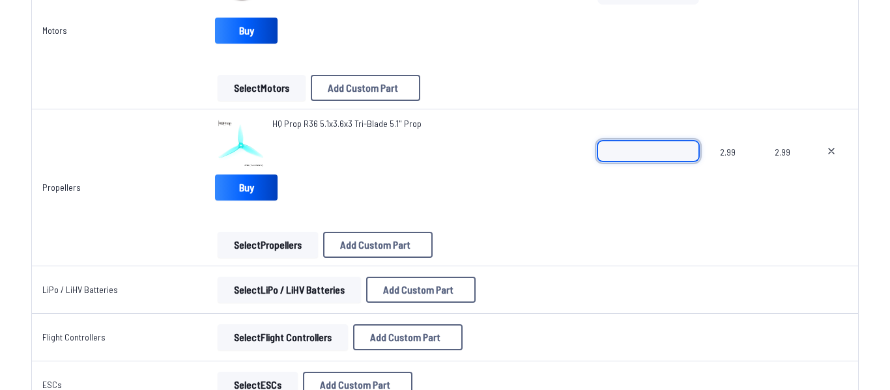
click at [687, 159] on input "*" at bounding box center [649, 151] width 102 height 21
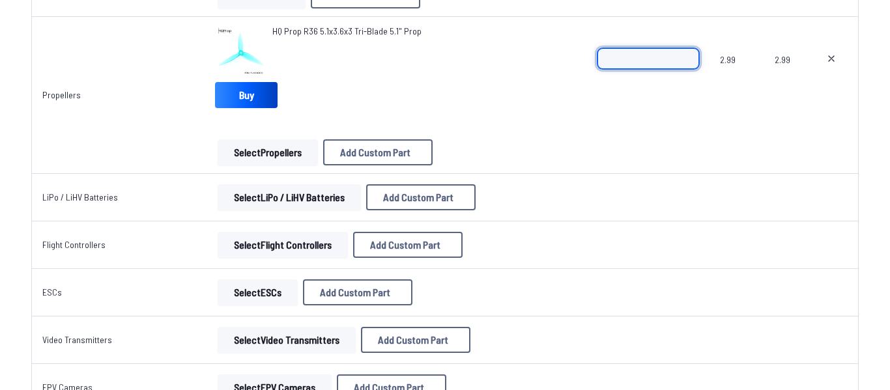
scroll to position [497, 0]
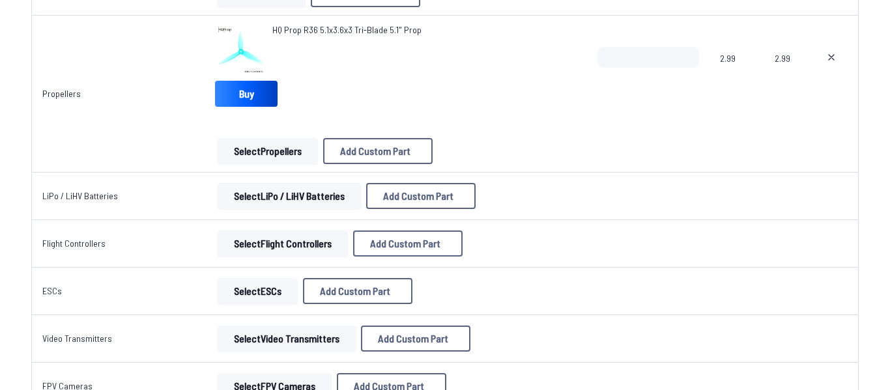
click at [274, 202] on button "Select LiPo / LiHV Batteries" at bounding box center [289, 196] width 143 height 26
click at [257, 190] on button "Select LiPo / LiHV Batteries" at bounding box center [289, 196] width 143 height 26
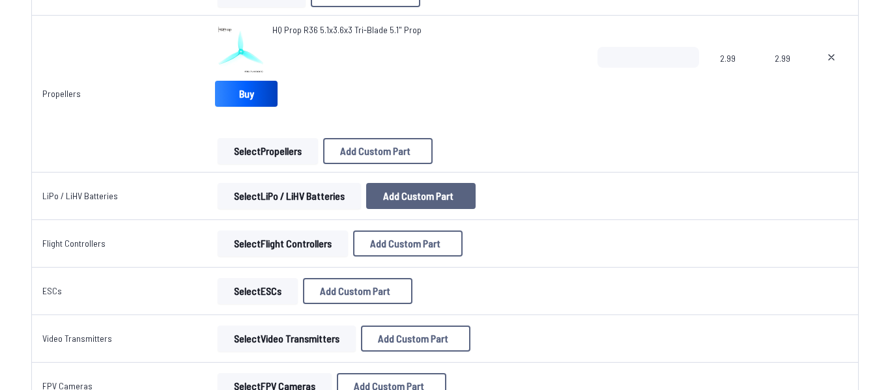
click at [389, 200] on span "Add Custom Part" at bounding box center [418, 196] width 70 height 10
select select "**********"
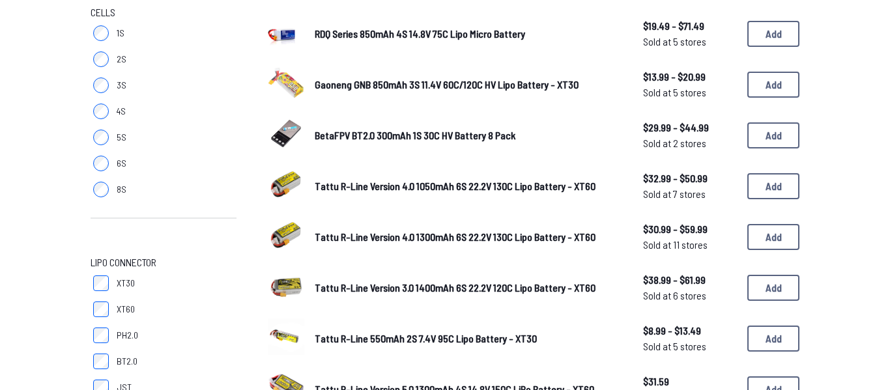
scroll to position [202, 0]
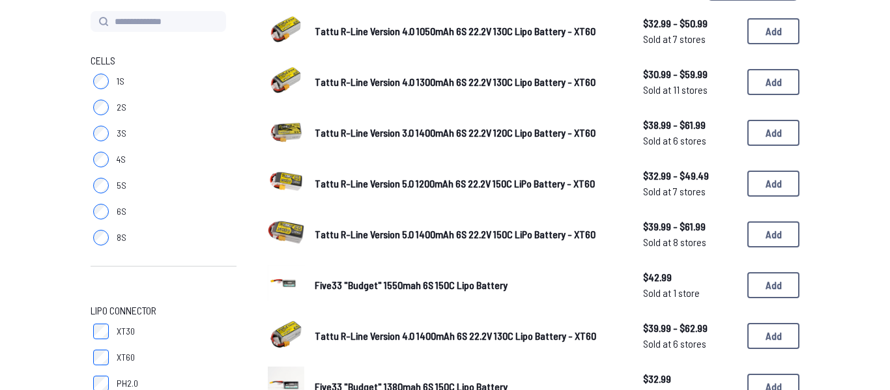
scroll to position [156, 0]
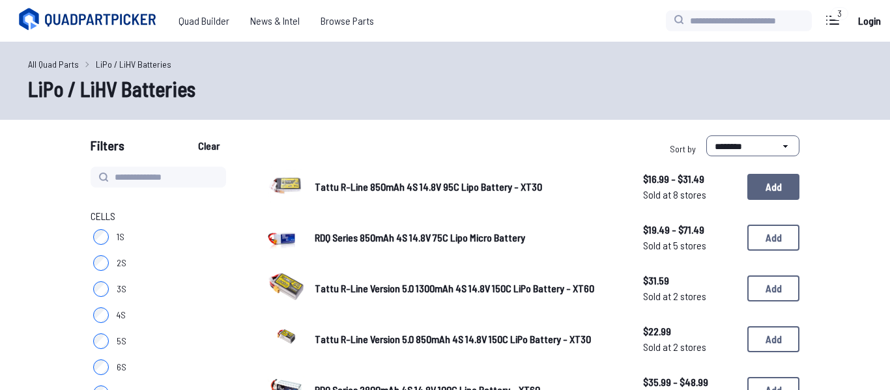
click at [775, 193] on button "Add" at bounding box center [773, 187] width 52 height 26
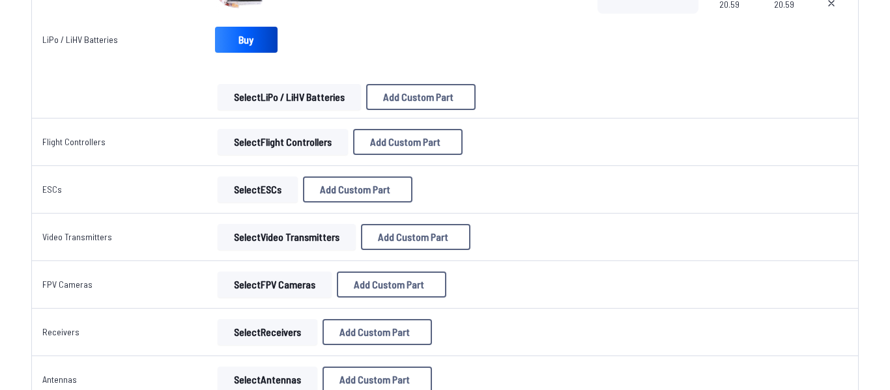
scroll to position [709, 0]
click at [269, 145] on button "Select Flight Controllers" at bounding box center [283, 141] width 130 height 26
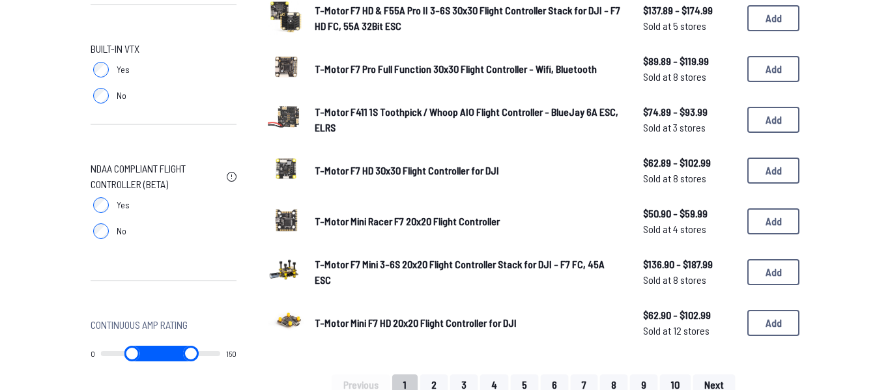
scroll to position [830, 0]
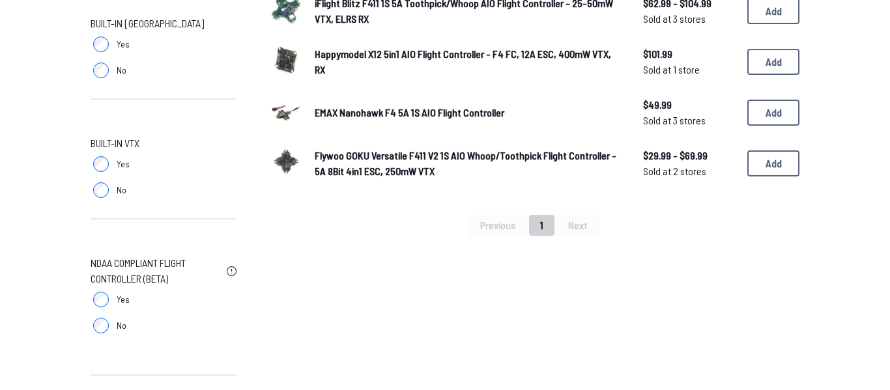
scroll to position [740, 0]
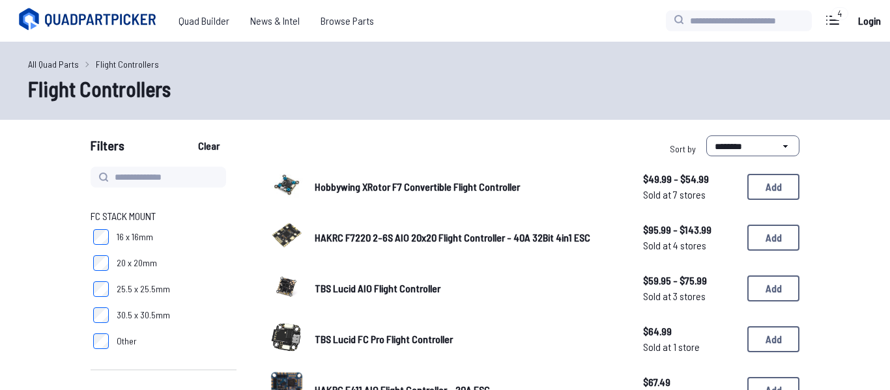
click at [324, 192] on span "Hobbywing XRotor F7 Convertible Flight Controller" at bounding box center [417, 187] width 205 height 12
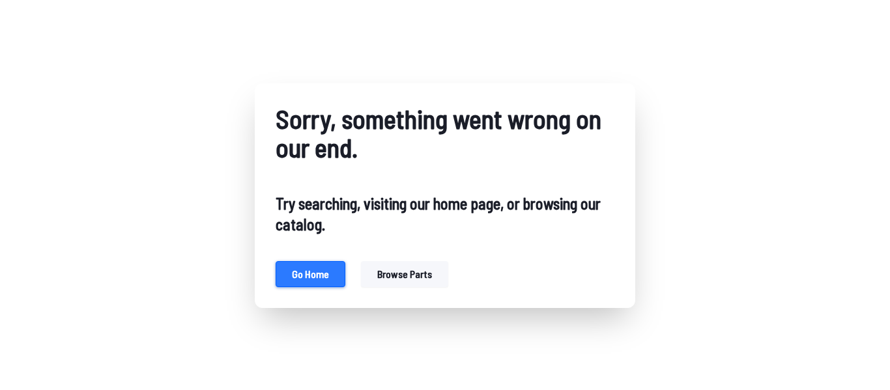
click at [313, 270] on button "Go home" at bounding box center [311, 274] width 70 height 26
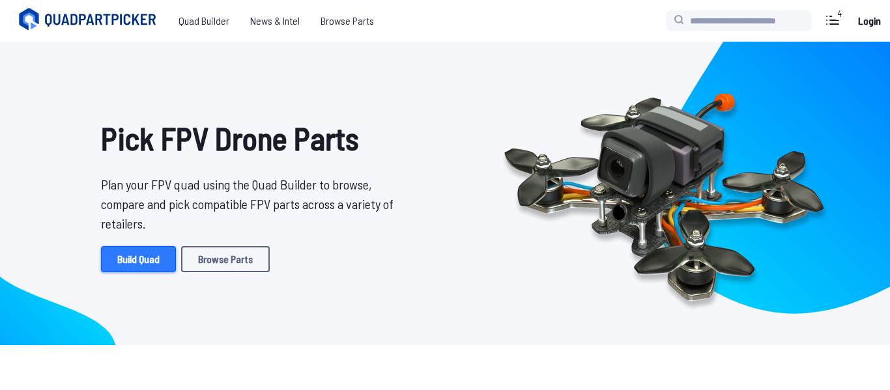
click at [143, 260] on link "Build Quad" at bounding box center [138, 259] width 75 height 26
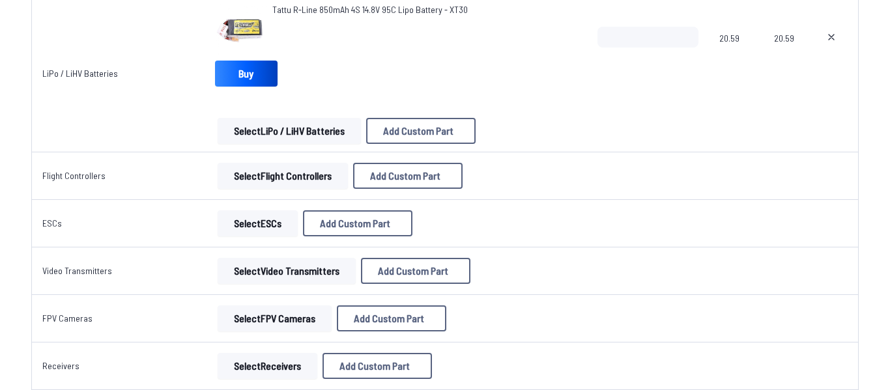
scroll to position [686, 0]
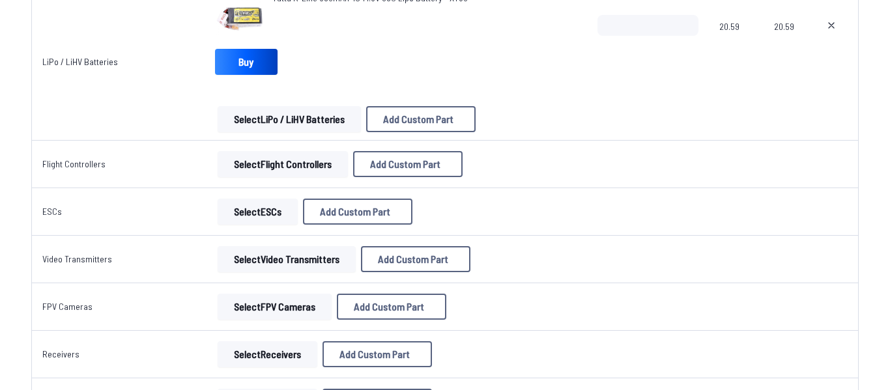
click at [311, 167] on button "Select Flight Controllers" at bounding box center [283, 164] width 130 height 26
click at [312, 164] on button "Select Flight Controllers" at bounding box center [283, 164] width 130 height 26
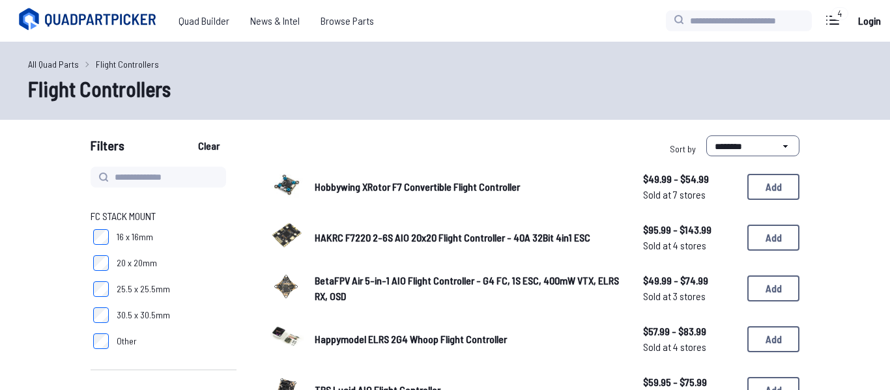
click at [354, 190] on span "Hobbywing XRotor F7 Convertible Flight Controller" at bounding box center [417, 187] width 205 height 12
click at [282, 187] on img at bounding box center [286, 185] width 36 height 36
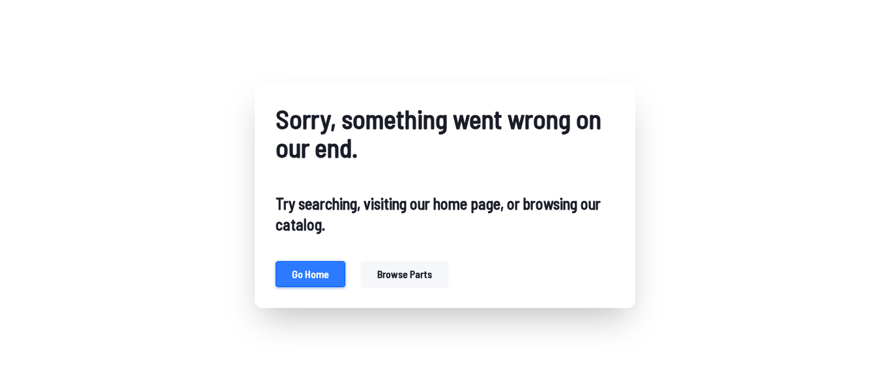
click at [312, 276] on button "Go home" at bounding box center [311, 274] width 70 height 26
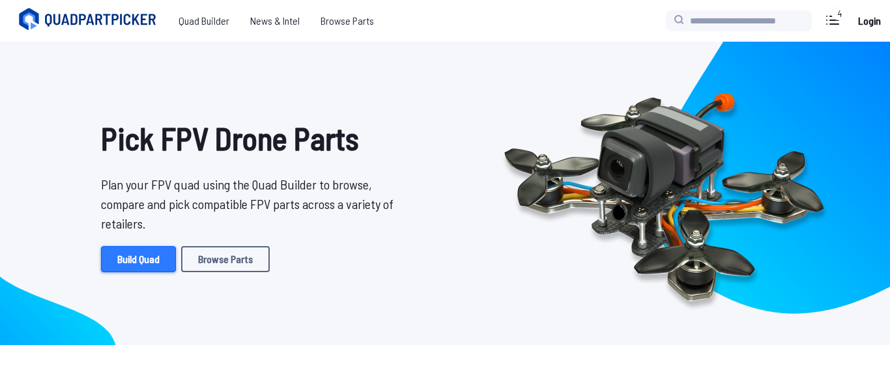
click at [140, 261] on link "Build Quad" at bounding box center [138, 259] width 75 height 26
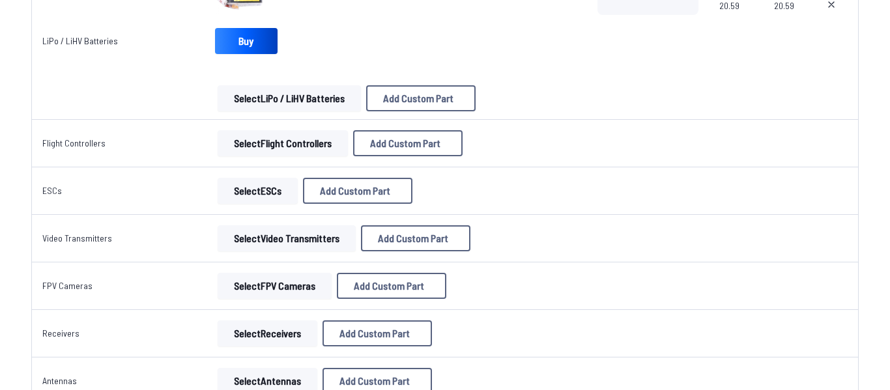
scroll to position [710, 0]
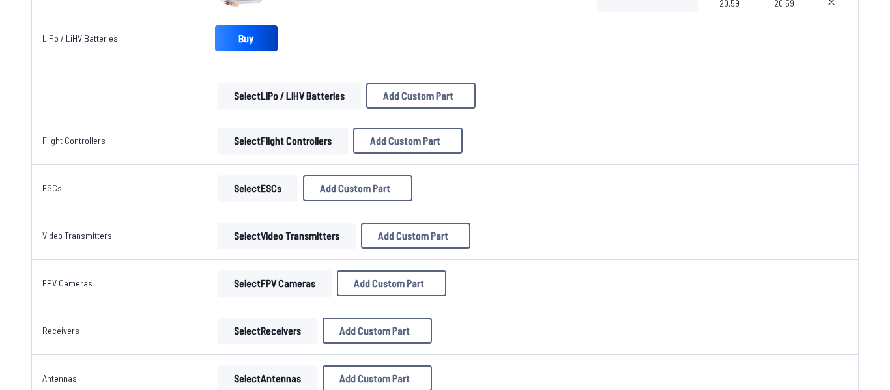
click at [282, 140] on button "Select Flight Controllers" at bounding box center [283, 141] width 130 height 26
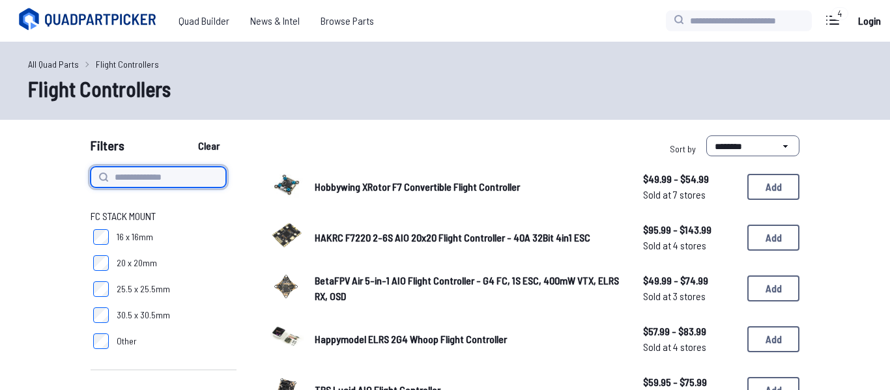
click at [137, 173] on input at bounding box center [159, 177] width 136 height 21
type input "**"
click at [187, 136] on button "Clear" at bounding box center [209, 146] width 44 height 21
type input "**"
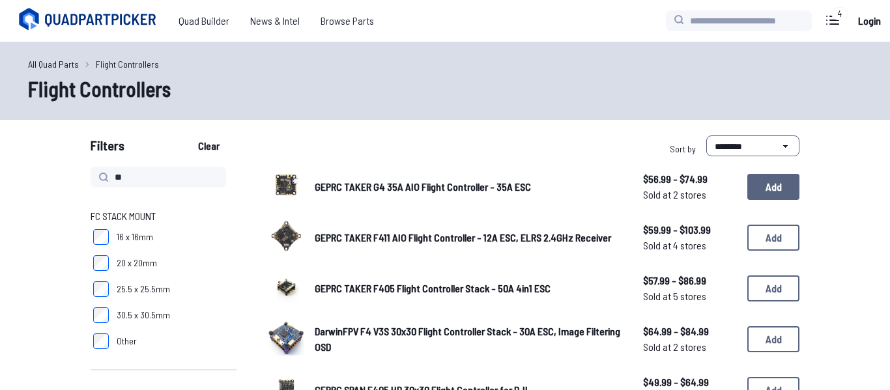
click at [753, 187] on button "Add" at bounding box center [773, 187] width 52 height 26
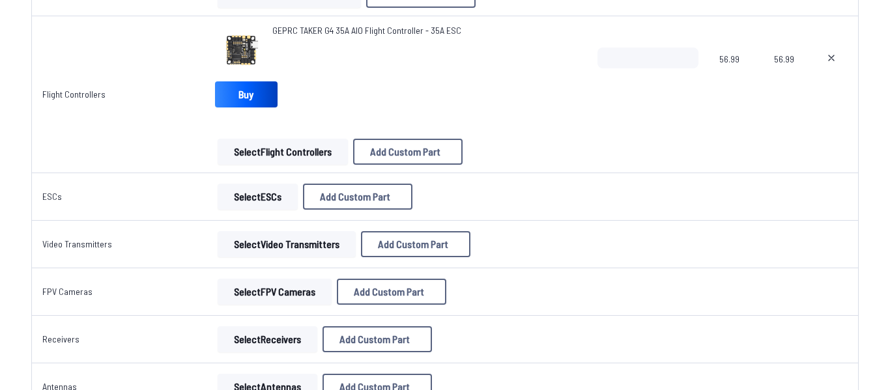
scroll to position [850, 0]
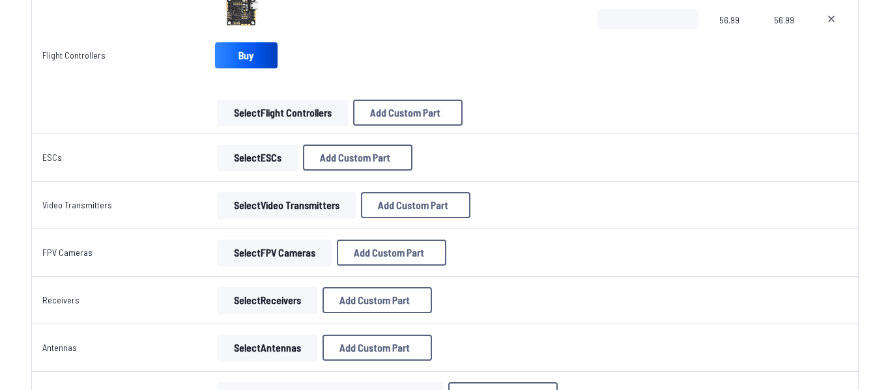
click at [272, 154] on button "Select ESCs" at bounding box center [258, 158] width 80 height 26
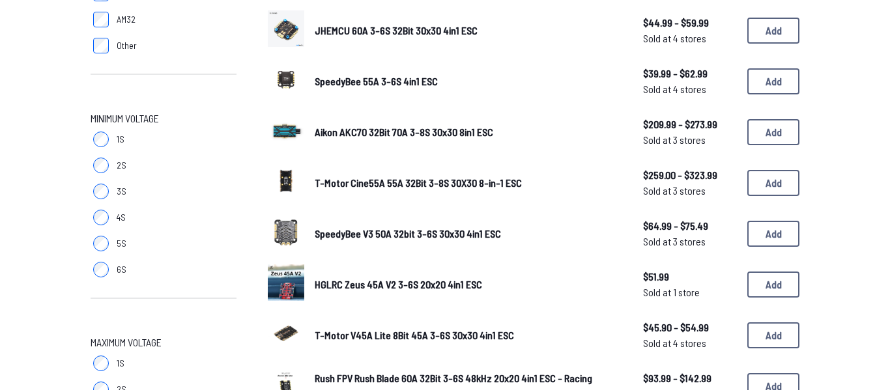
scroll to position [616, 0]
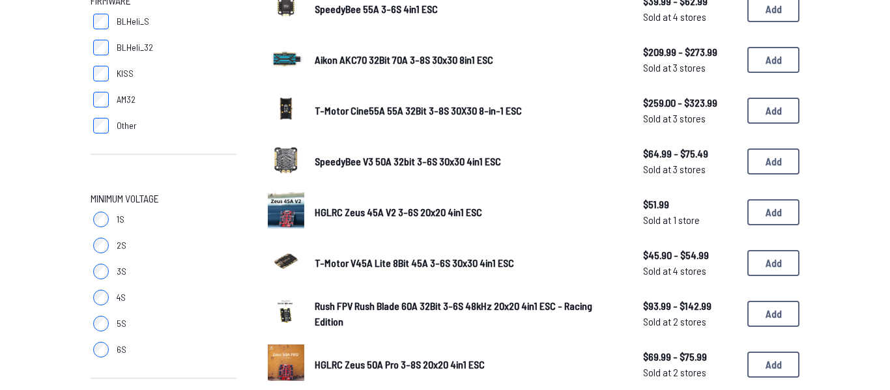
scroll to position [539, 0]
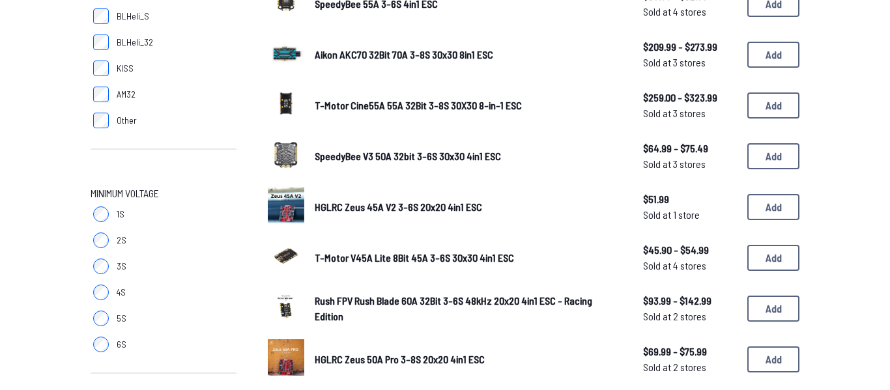
click at [282, 155] on img at bounding box center [286, 154] width 36 height 36
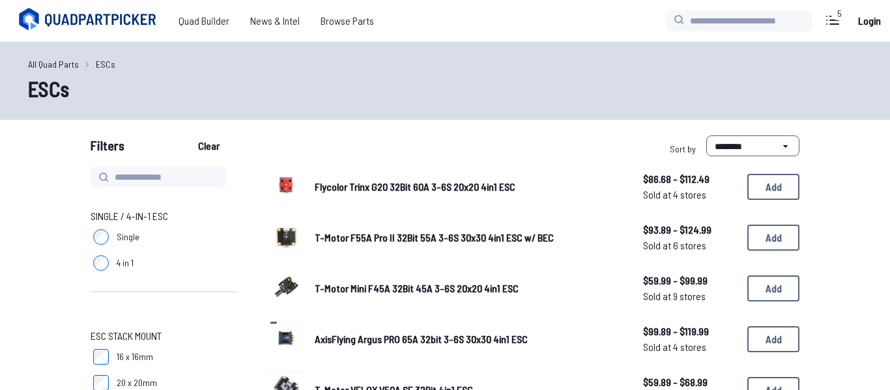
scroll to position [538, 0]
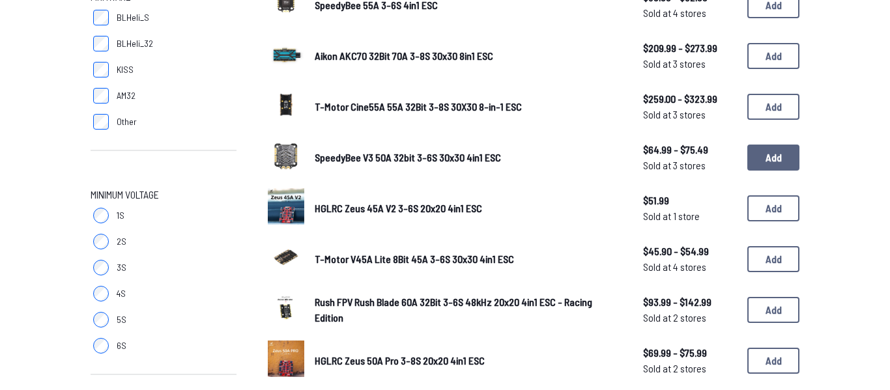
click at [775, 166] on button "Add" at bounding box center [773, 158] width 52 height 26
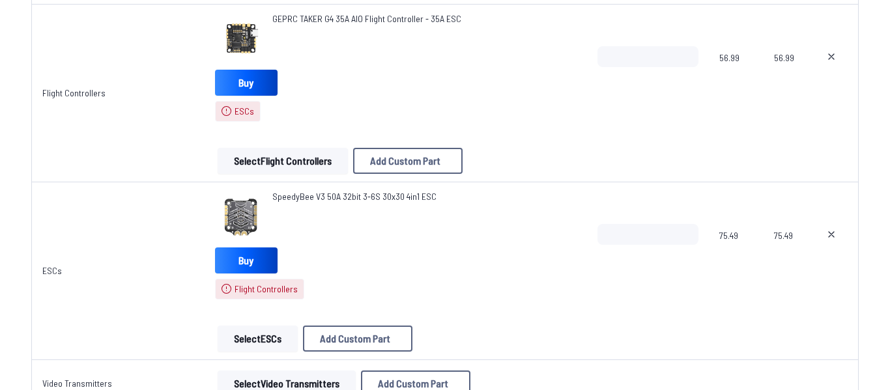
scroll to position [890, 0]
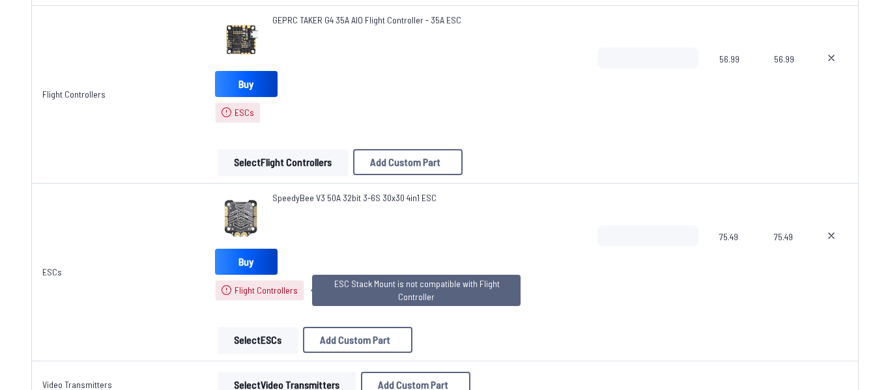
click at [238, 294] on span "Flight Controllers" at bounding box center [266, 290] width 63 height 13
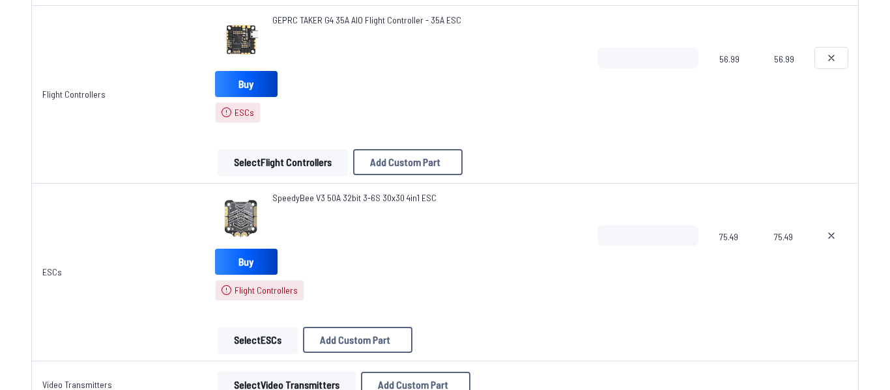
click at [830, 61] on icon at bounding box center [831, 58] width 10 height 10
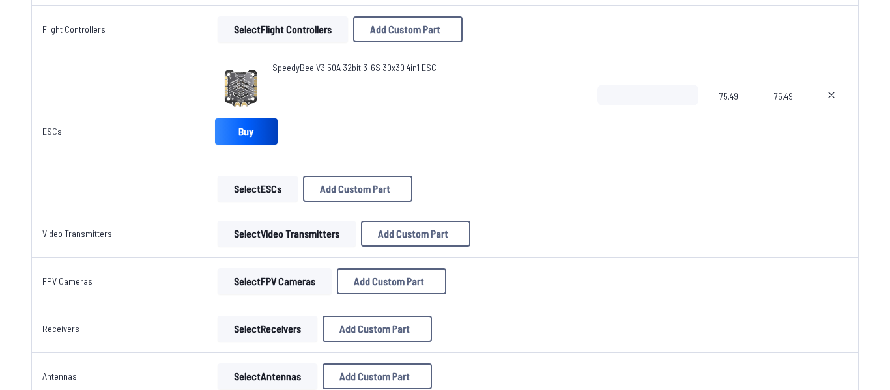
click at [835, 231] on span at bounding box center [831, 233] width 33 height 31
click at [832, 94] on icon at bounding box center [831, 95] width 10 height 10
type textarea "**********"
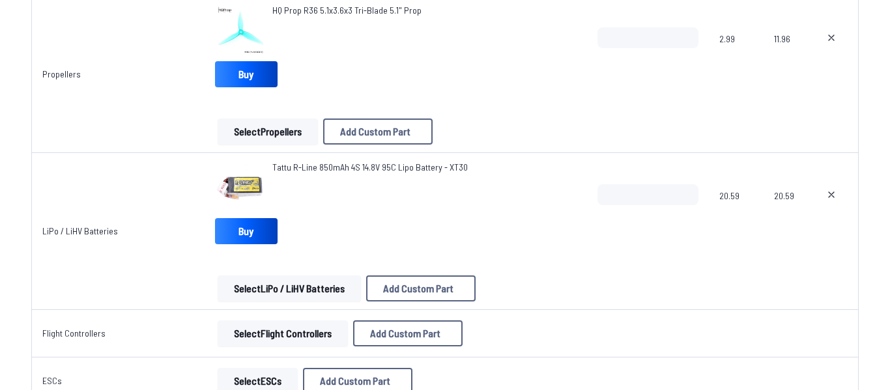
scroll to position [512, 0]
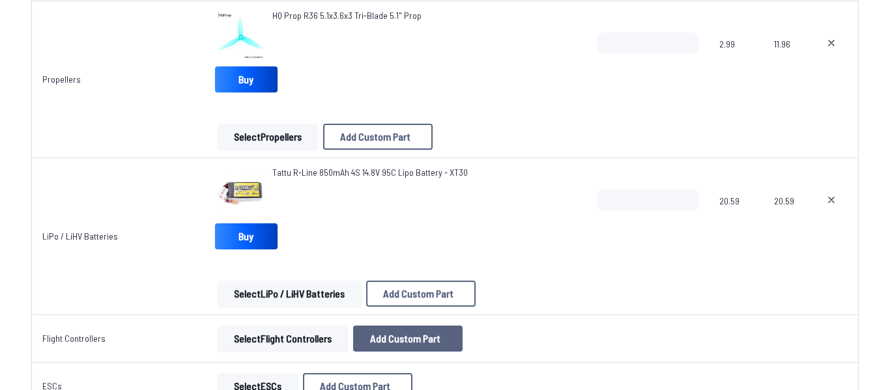
click at [403, 334] on span "Add Custom Part" at bounding box center [405, 339] width 70 height 10
select select "**********"
click at [573, 55] on icon at bounding box center [568, 61] width 12 height 12
click at [256, 336] on button "Select Flight Controllers" at bounding box center [283, 339] width 130 height 26
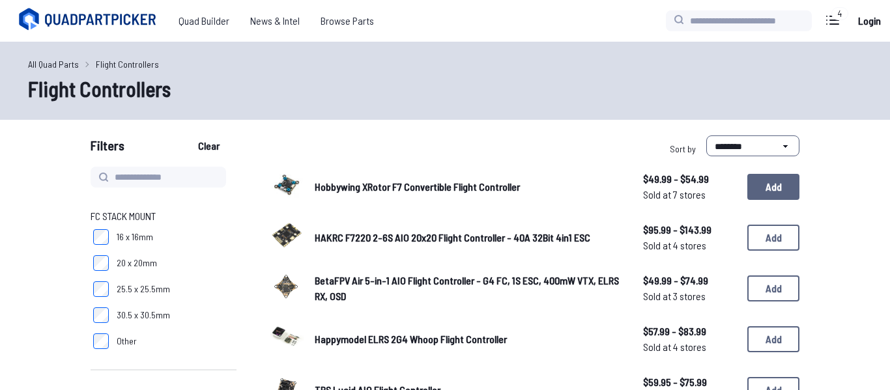
click at [781, 182] on button "Add" at bounding box center [773, 187] width 52 height 26
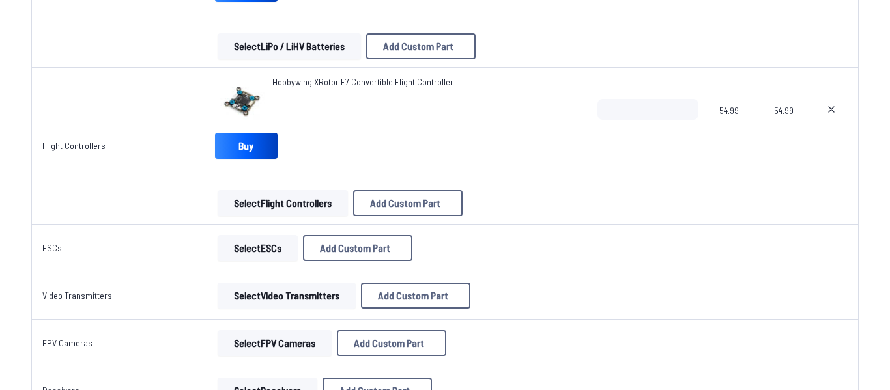
scroll to position [762, 0]
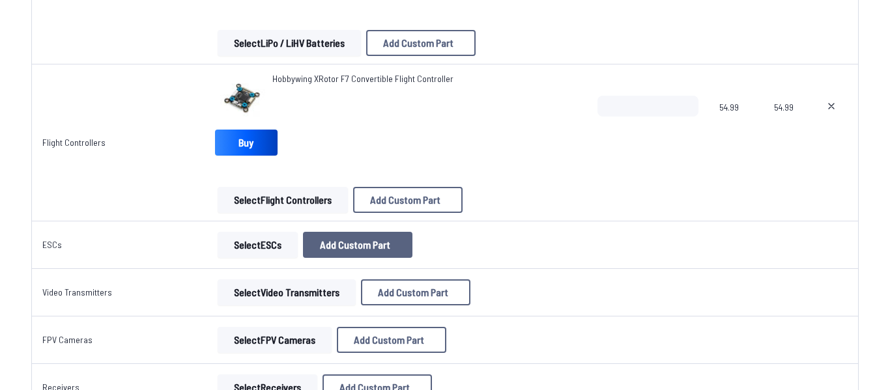
click at [360, 240] on span "Add Custom Part" at bounding box center [355, 245] width 70 height 10
select select "**********"
click at [573, 55] on icon at bounding box center [568, 61] width 12 height 12
click at [267, 246] on button "Select ESCs" at bounding box center [258, 245] width 80 height 26
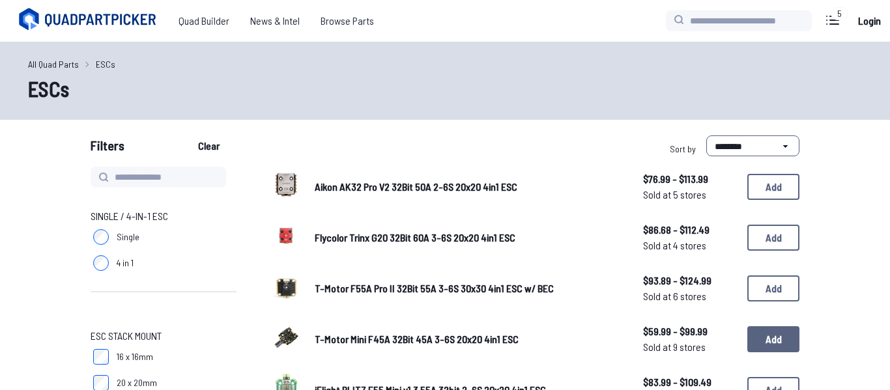
click at [764, 346] on button "Add" at bounding box center [773, 339] width 52 height 26
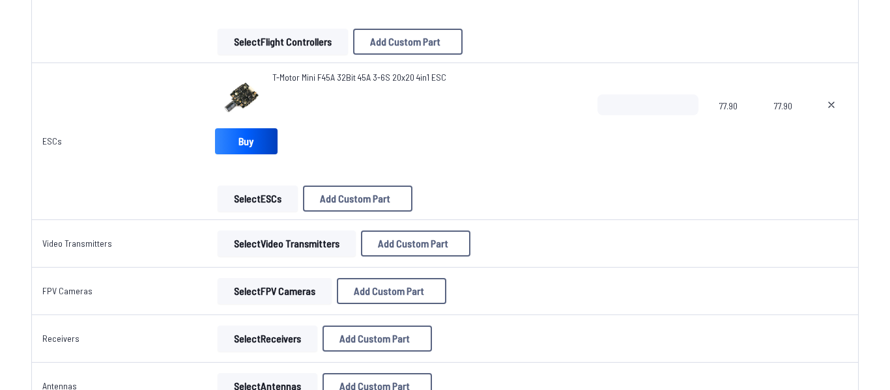
scroll to position [923, 0]
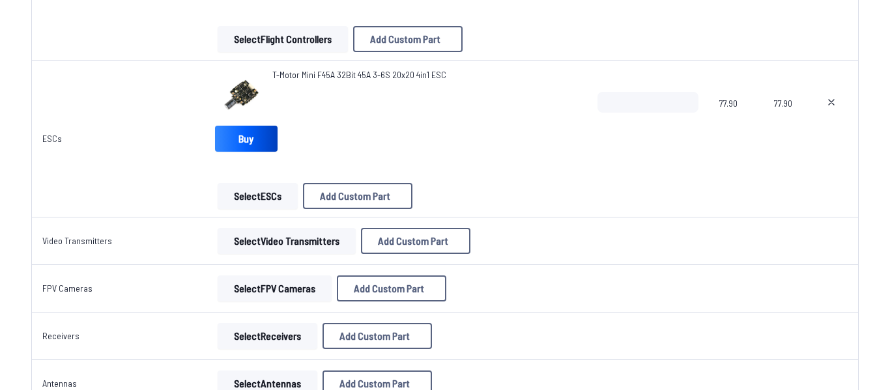
click at [303, 250] on button "Select Video Transmitters" at bounding box center [287, 241] width 138 height 26
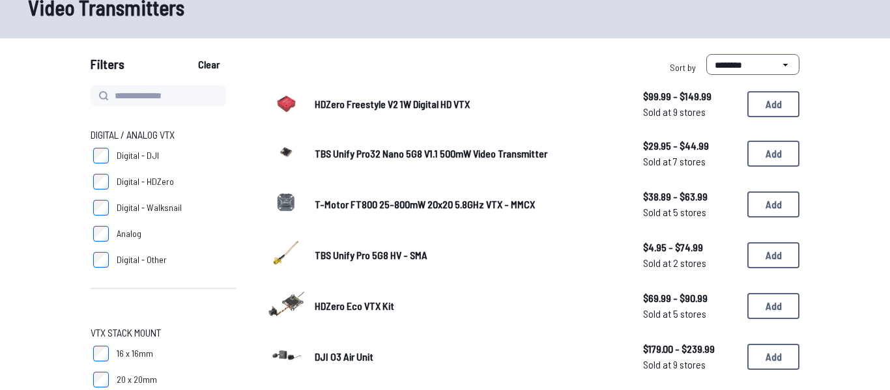
scroll to position [83, 0]
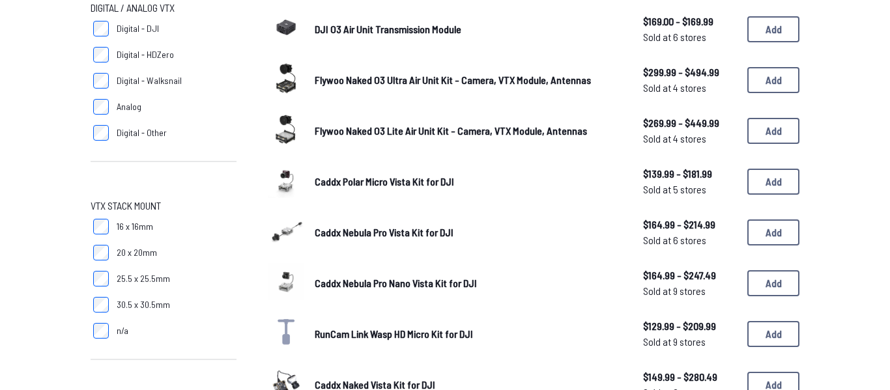
scroll to position [205, 0]
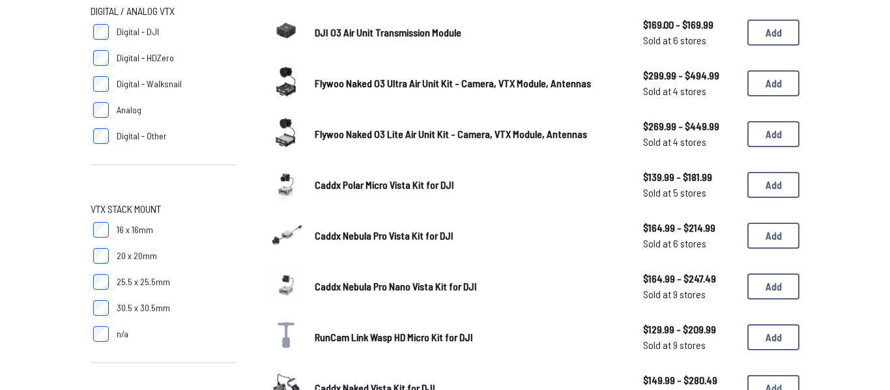
click at [100, 40] on label "Digital - DJI" at bounding box center [164, 32] width 146 height 26
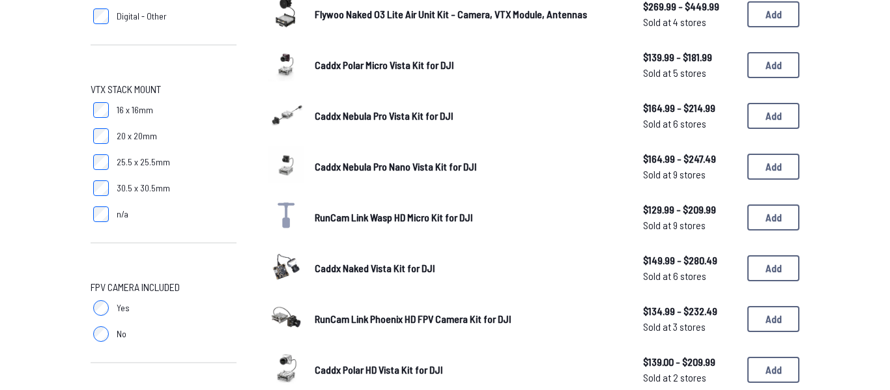
scroll to position [166, 0]
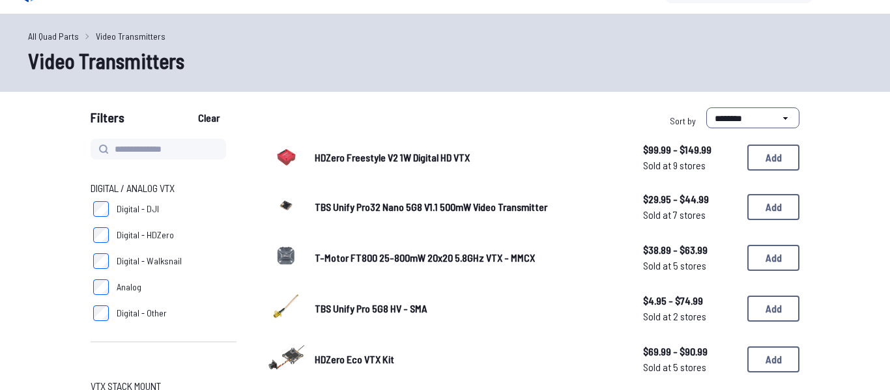
scroll to position [27, 0]
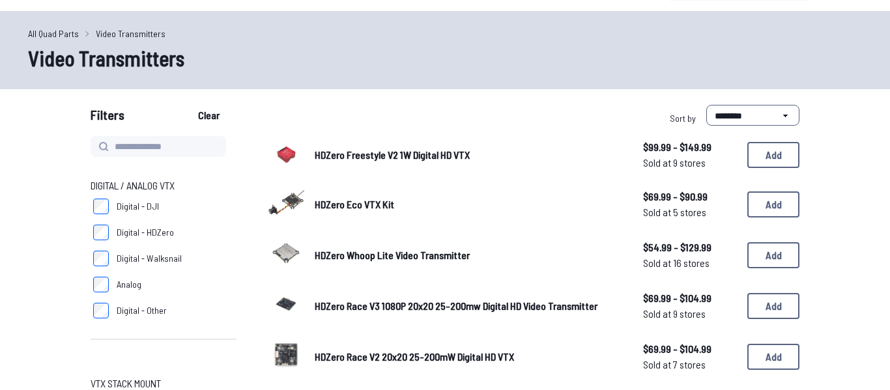
scroll to position [33, 0]
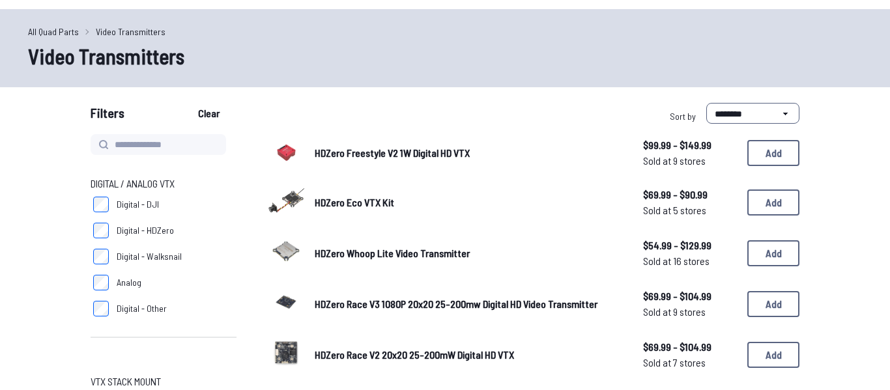
click at [306, 203] on div "HDZero Eco VTX Kit $69.99 - $90.99 Sold at 5 stores $69.99 - $90.99 Sold at 5 s…" at bounding box center [534, 202] width 532 height 40
click at [327, 199] on span "HDZero Eco VTX Kit" at bounding box center [354, 202] width 79 height 12
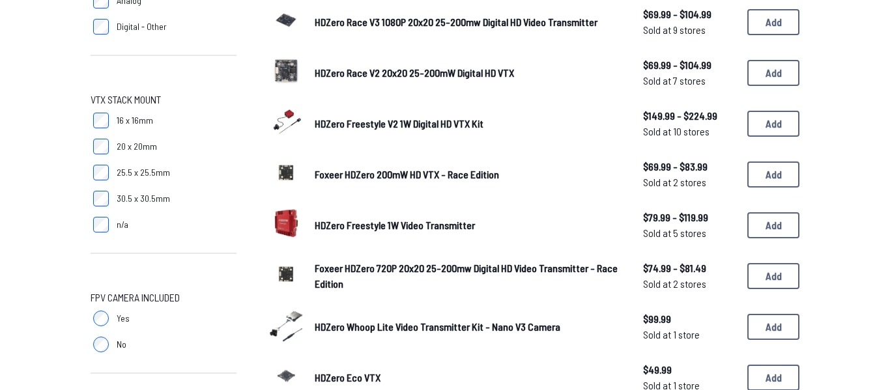
scroll to position [315, 0]
click at [408, 334] on link "HDZero Whoop Lite Video Transmitter Kit - Nano V3 Camera" at bounding box center [469, 327] width 308 height 16
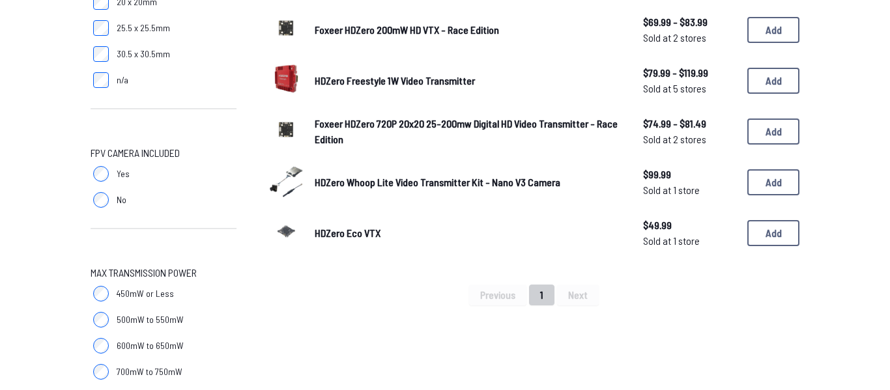
scroll to position [459, 0]
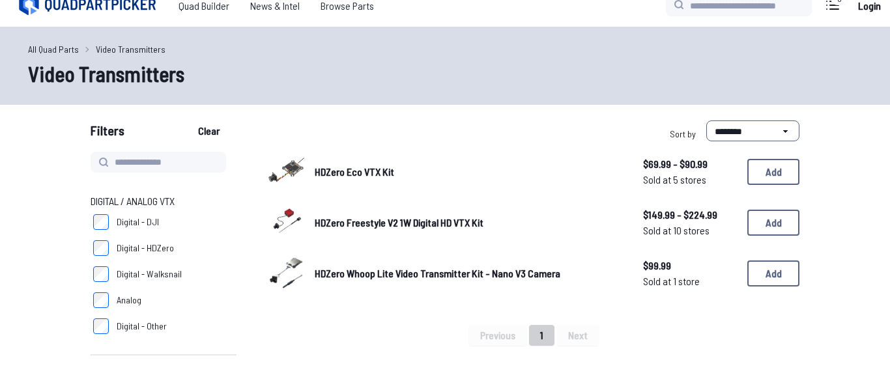
scroll to position [16, 0]
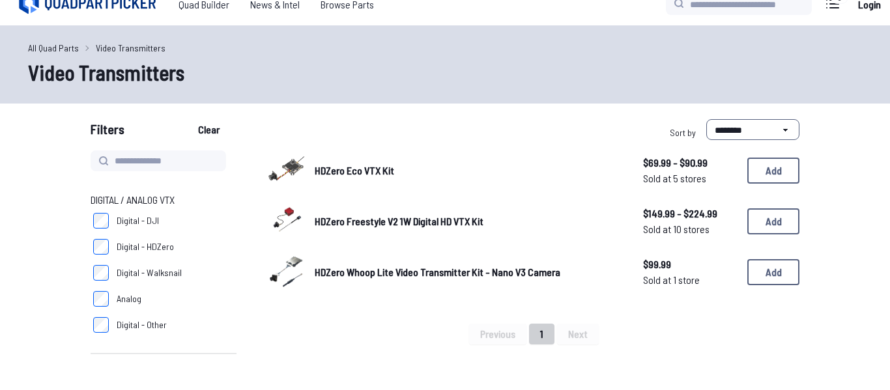
click at [365, 218] on span "HDZero Freestyle V2 1W Digital HD VTX Kit" at bounding box center [399, 221] width 169 height 12
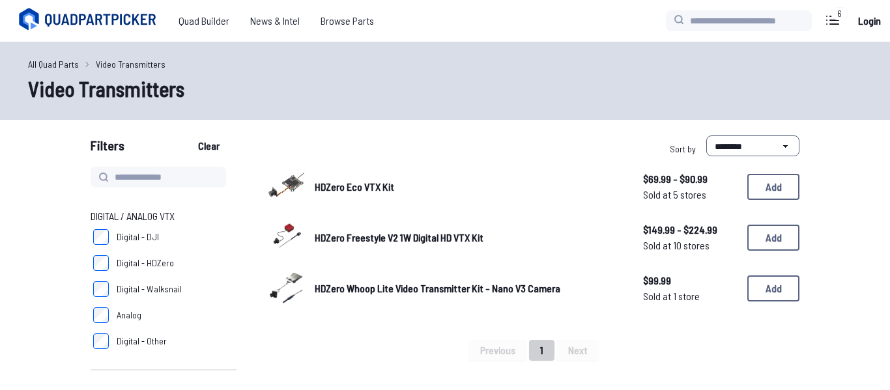
scroll to position [16, 0]
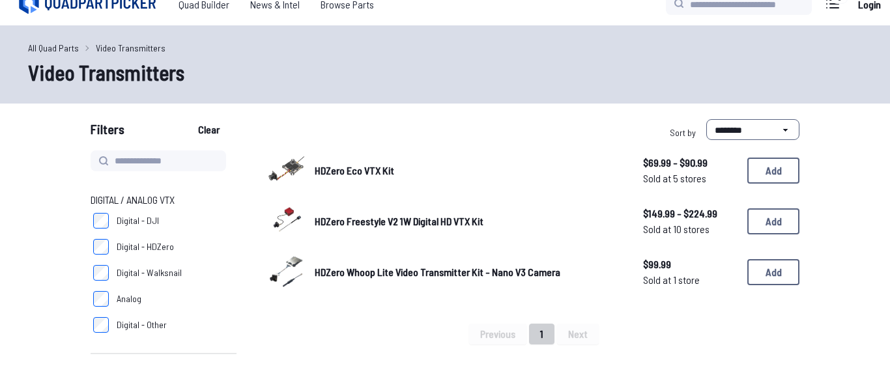
click at [364, 171] on span "HDZero Eco VTX Kit" at bounding box center [354, 170] width 79 height 12
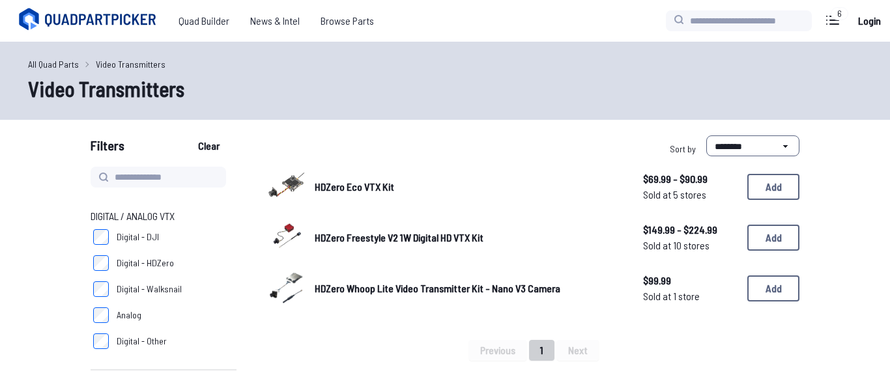
scroll to position [16, 0]
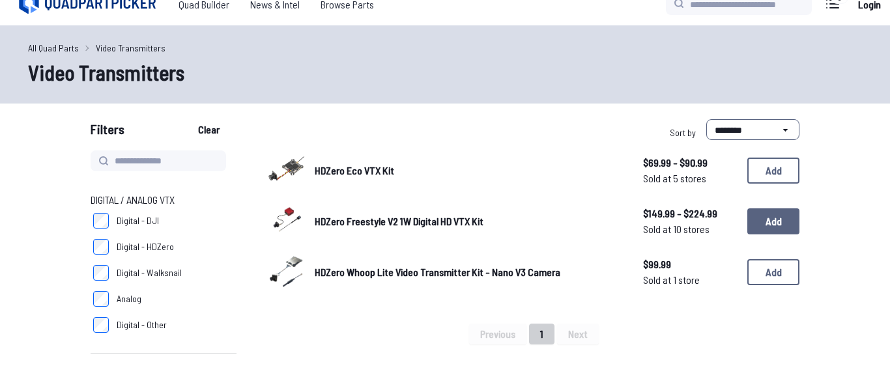
click at [782, 222] on button "Add" at bounding box center [773, 222] width 52 height 26
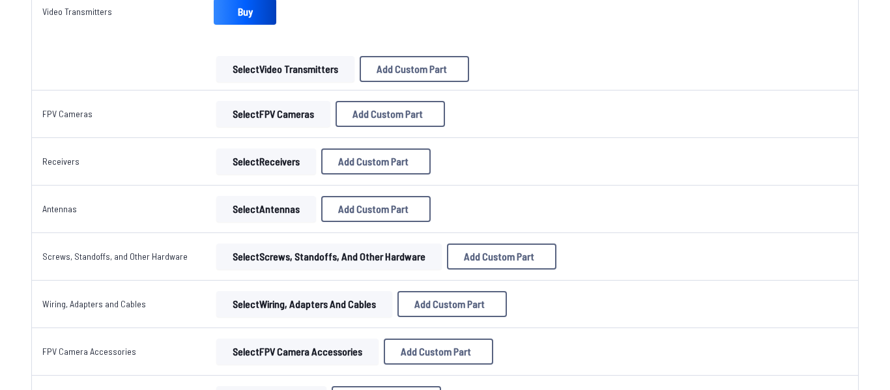
scroll to position [1215, 0]
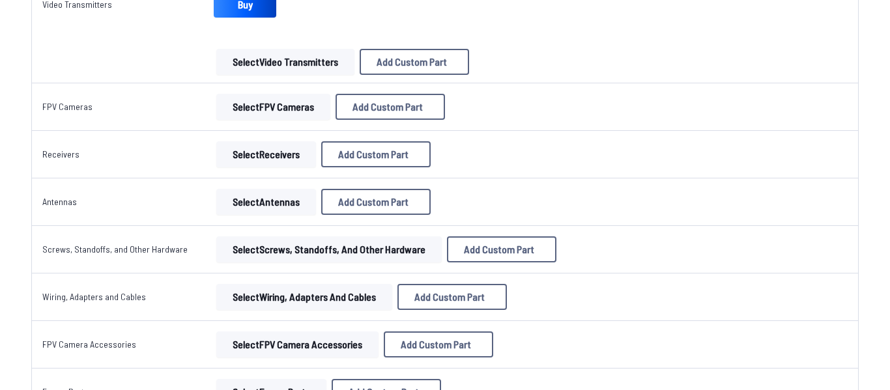
click at [252, 158] on button "Select Receivers" at bounding box center [266, 154] width 100 height 26
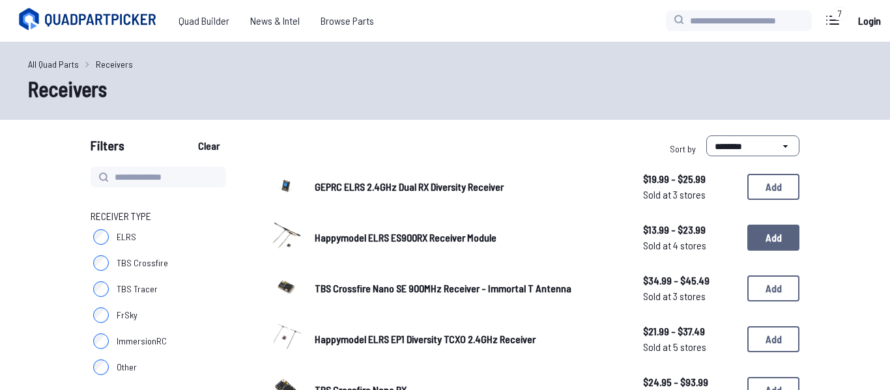
click at [777, 231] on button "Add" at bounding box center [773, 238] width 52 height 26
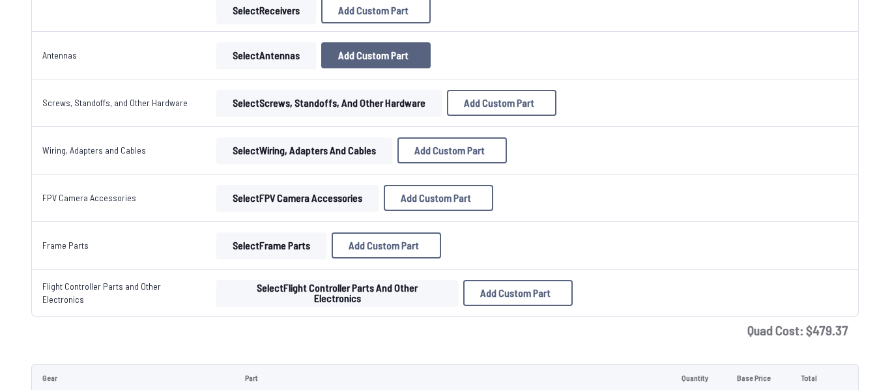
scroll to position [1451, 0]
